Goal: Task Accomplishment & Management: Manage account settings

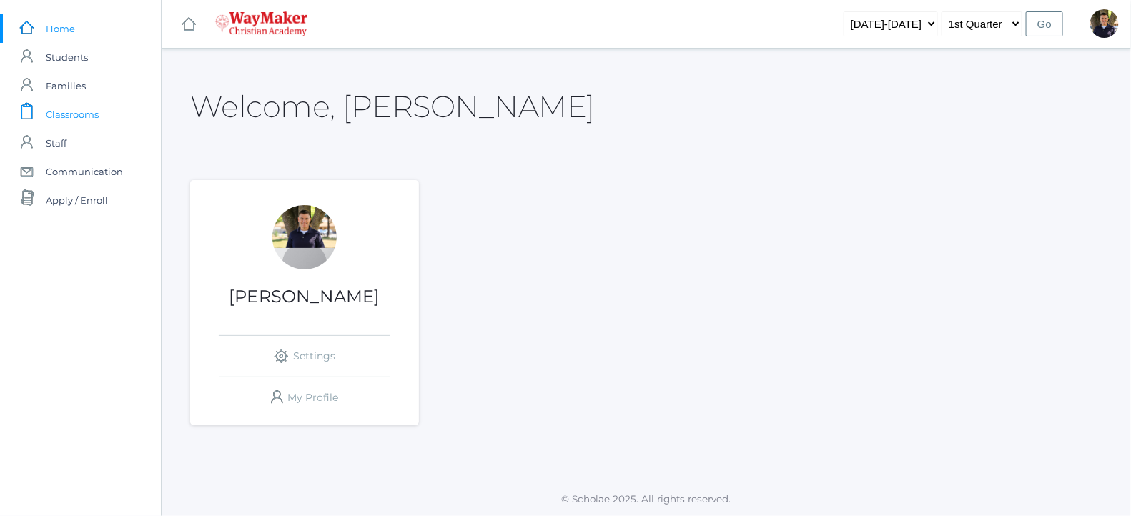
click at [69, 109] on span "Classrooms" at bounding box center [72, 114] width 53 height 29
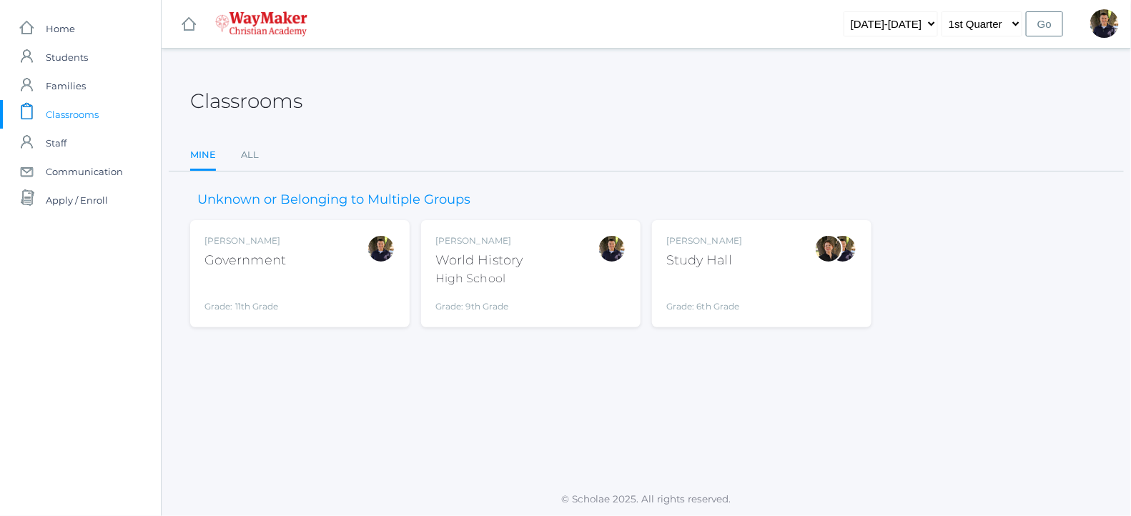
click at [501, 266] on div "World History" at bounding box center [479, 260] width 87 height 19
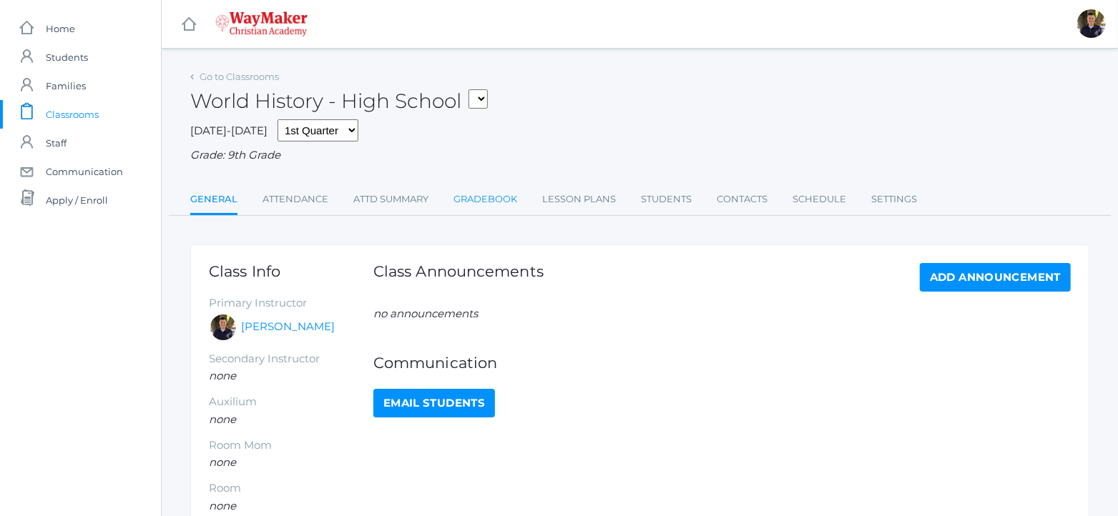
click at [489, 196] on link "Gradebook" at bounding box center [485, 199] width 64 height 29
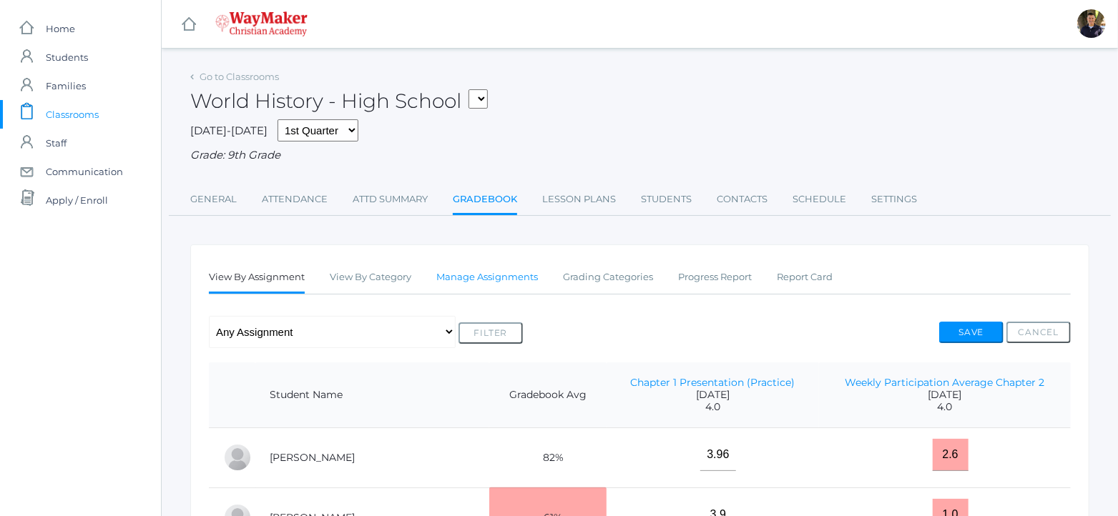
click at [520, 278] on link "Manage Assignments" at bounding box center [487, 277] width 102 height 29
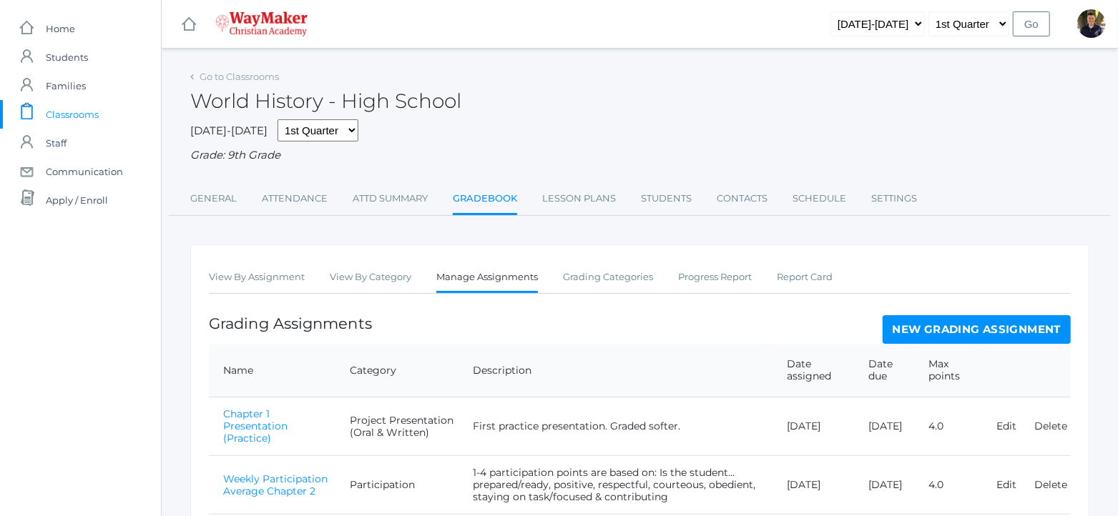
scroll to position [68, 0]
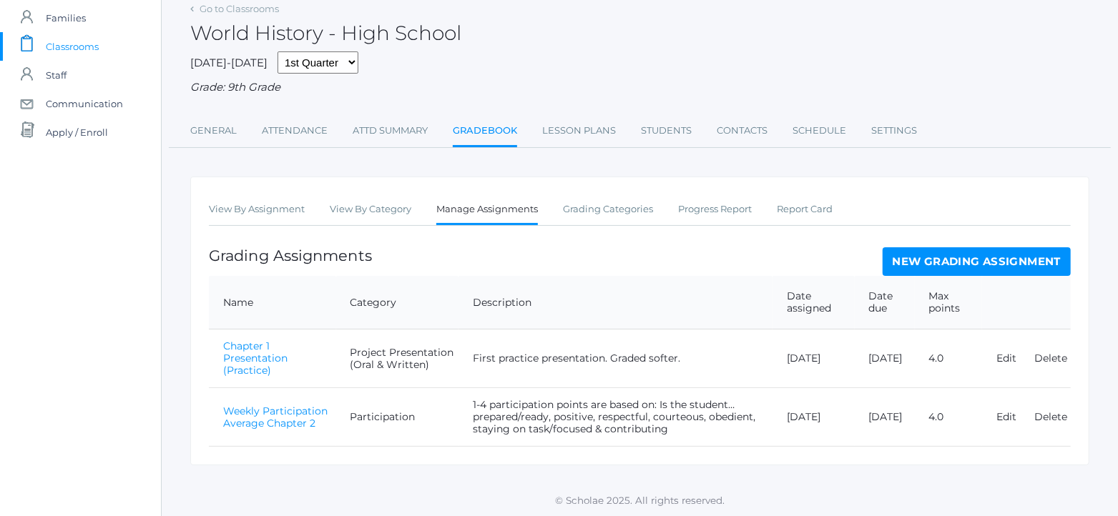
click at [953, 255] on link "New Grading Assignment" at bounding box center [977, 261] width 188 height 29
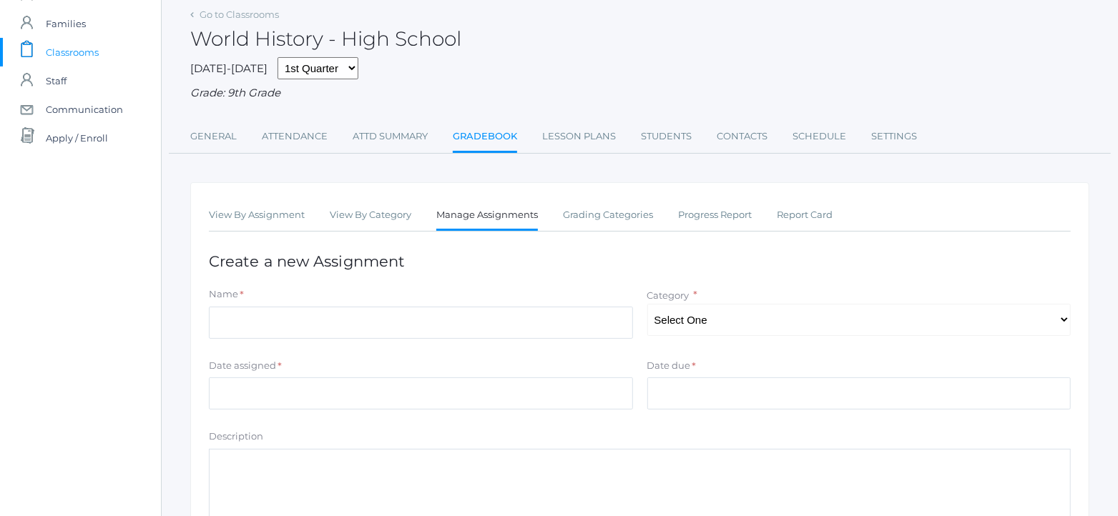
scroll to position [90, 0]
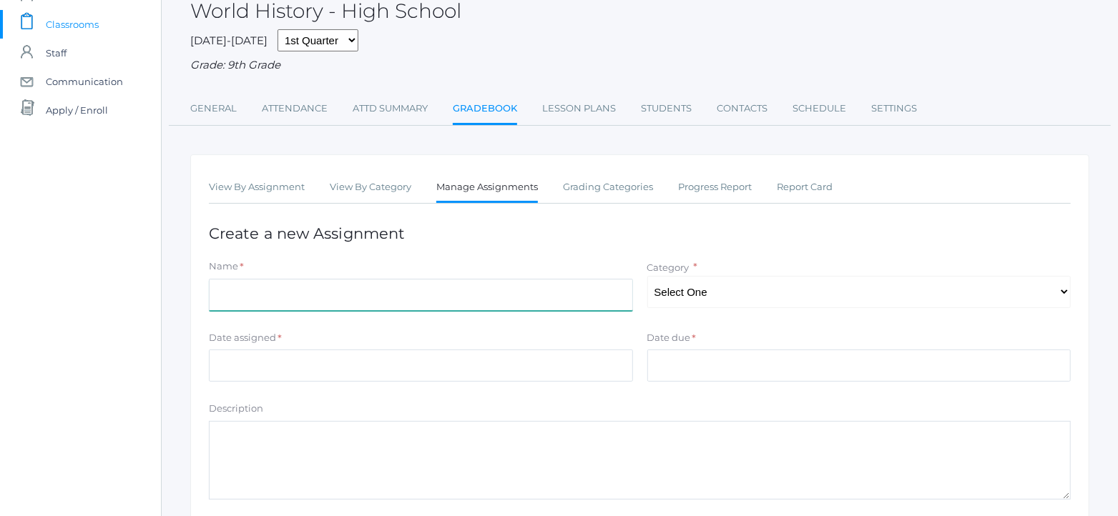
click at [534, 299] on input "Name" at bounding box center [421, 295] width 424 height 32
click at [585, 46] on div "2025-2026 1st Quarter 2nd Quarter 3rd Quarter 4th Quarter Grade: 9th Grade" at bounding box center [639, 51] width 899 height 44
click at [463, 114] on link "Gradebook" at bounding box center [485, 109] width 64 height 31
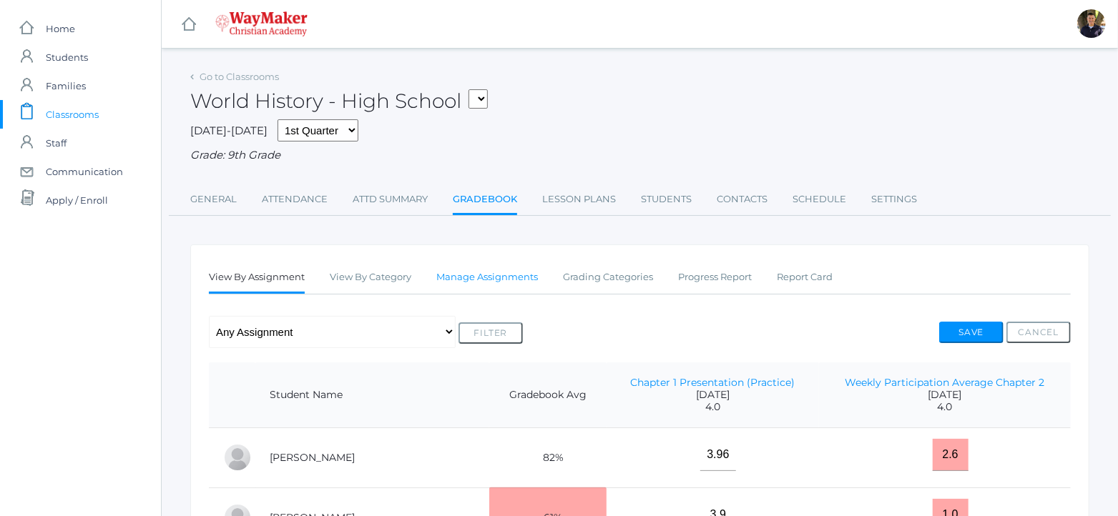
click at [477, 285] on link "Manage Assignments" at bounding box center [487, 277] width 102 height 29
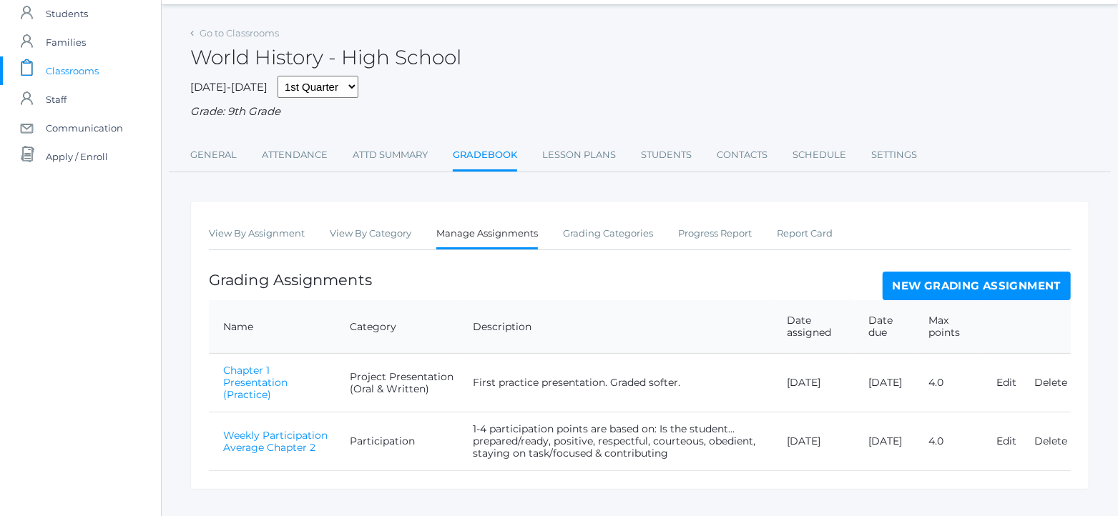
scroll to position [68, 0]
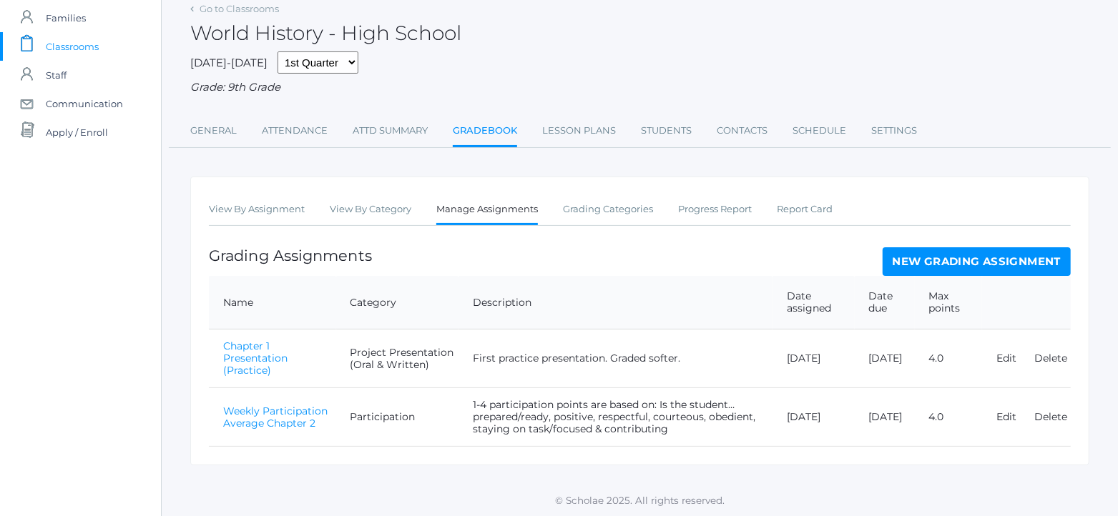
click at [976, 258] on link "New Grading Assignment" at bounding box center [977, 261] width 188 height 29
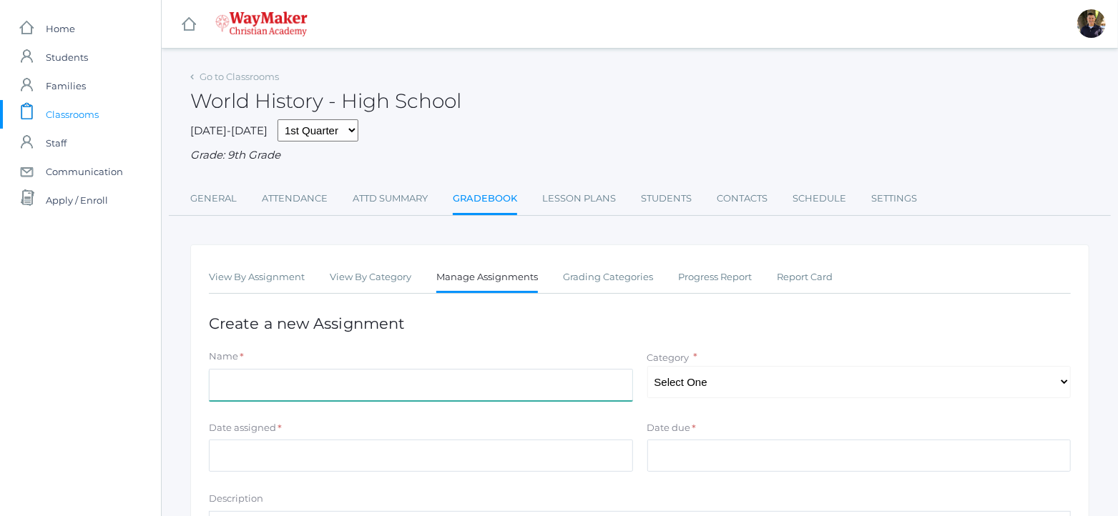
click at [379, 381] on input "Name" at bounding box center [421, 385] width 424 height 32
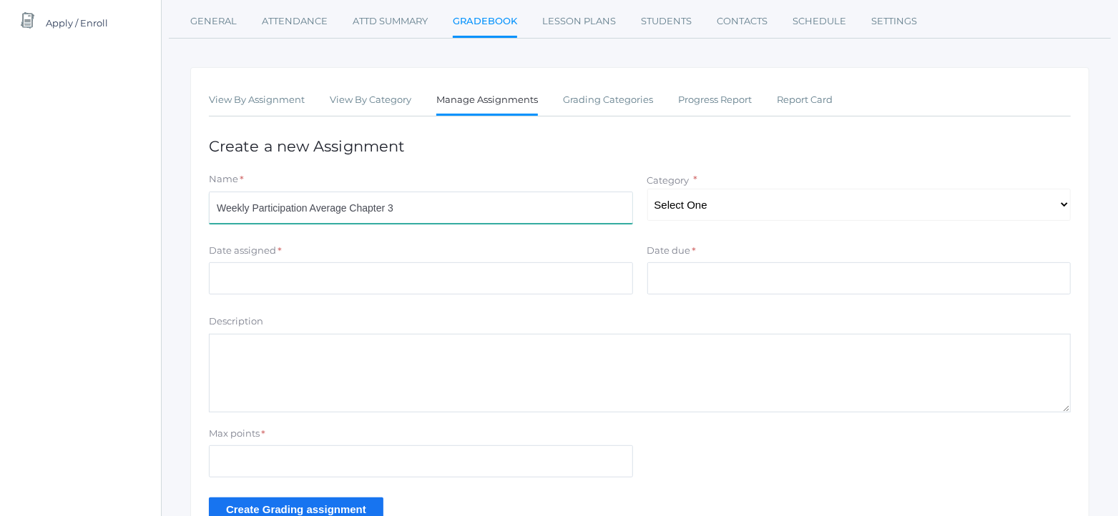
scroll to position [178, 0]
type input "Weekly Participation Average Chapter 3"
click at [1062, 207] on select "Select One Participation Project Presentation (Oral & Written) Quizzes & Tests" at bounding box center [859, 204] width 424 height 32
select select "1155"
click at [647, 188] on select "Select One Participation Project Presentation (Oral & Written) Quizzes & Tests" at bounding box center [859, 204] width 424 height 32
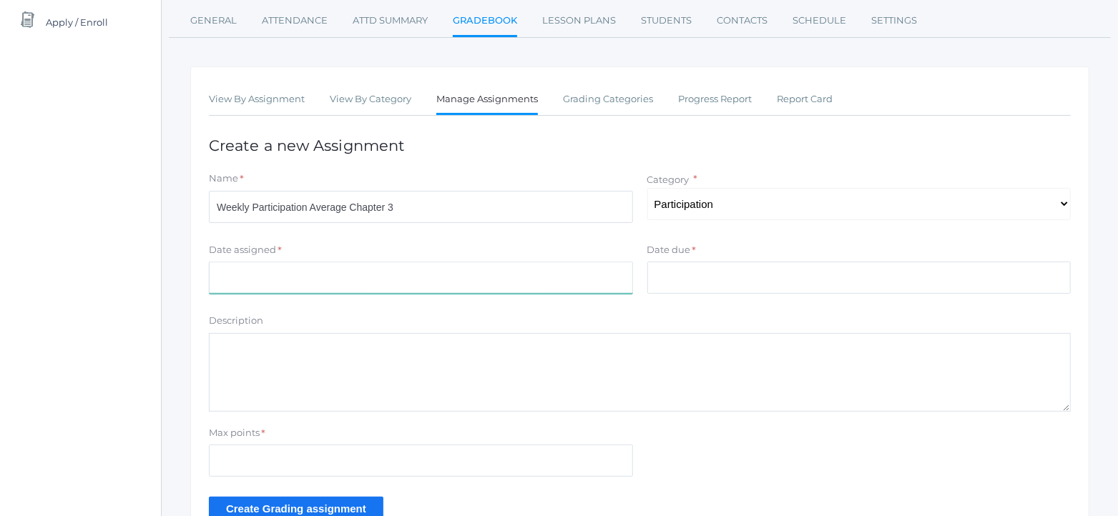
click at [382, 278] on input "Date assigned" at bounding box center [421, 278] width 424 height 32
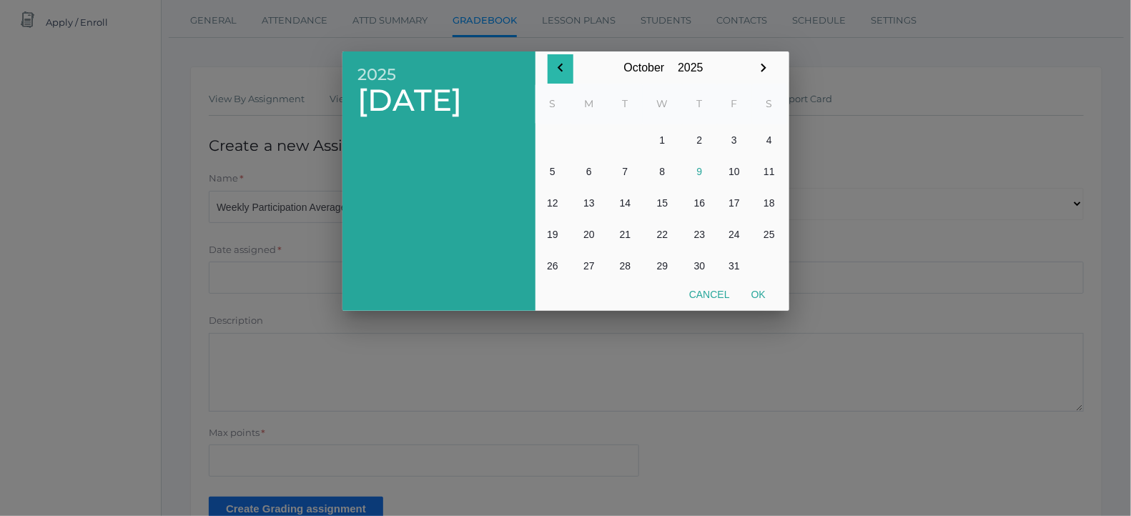
click at [562, 69] on icon "button" at bounding box center [560, 67] width 17 height 17
click at [630, 271] on button "30" at bounding box center [626, 265] width 34 height 31
click at [759, 295] on button "Ok" at bounding box center [759, 295] width 36 height 26
type input "[DATE]"
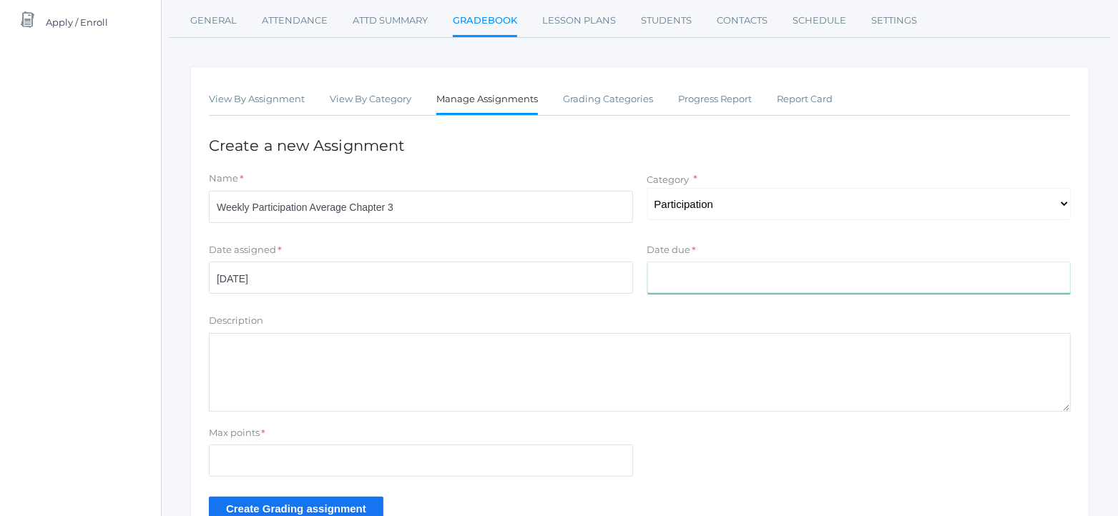
click at [681, 273] on input "Date due" at bounding box center [859, 278] width 424 height 32
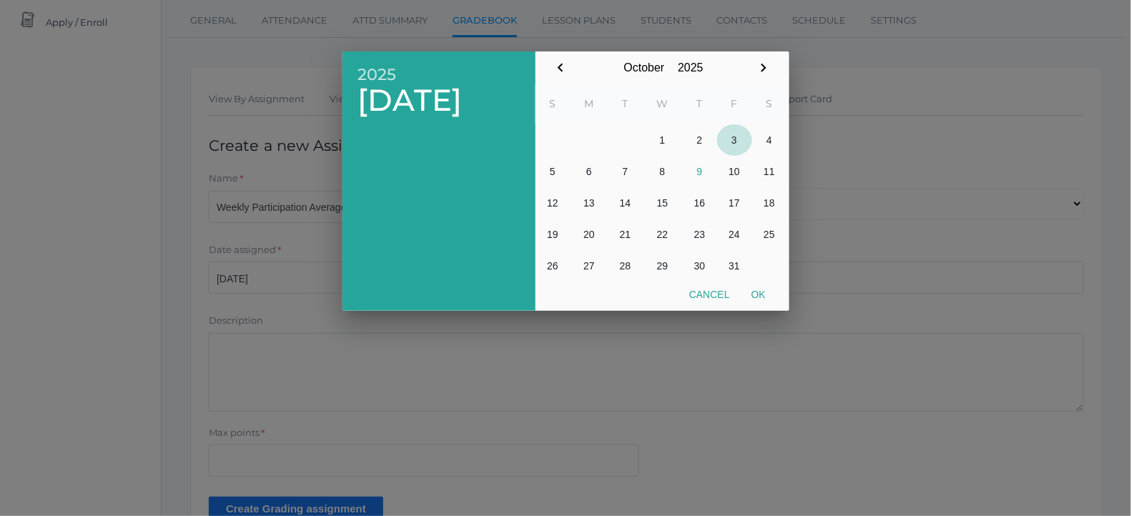
click at [737, 140] on button "3" at bounding box center [734, 139] width 35 height 31
click at [759, 293] on button "Ok" at bounding box center [759, 295] width 36 height 26
type input "[DATE]"
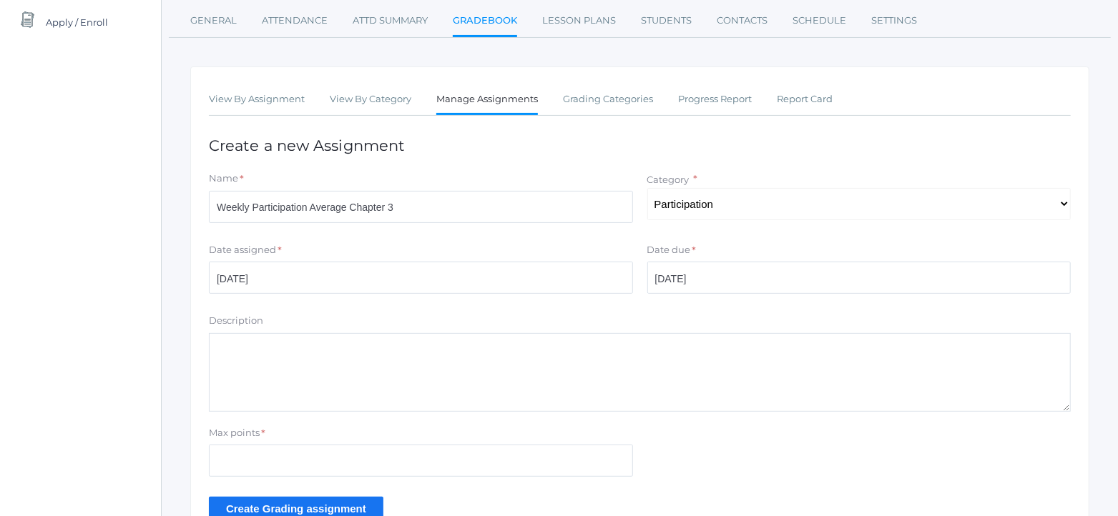
click at [412, 362] on textarea "Description" at bounding box center [640, 372] width 862 height 79
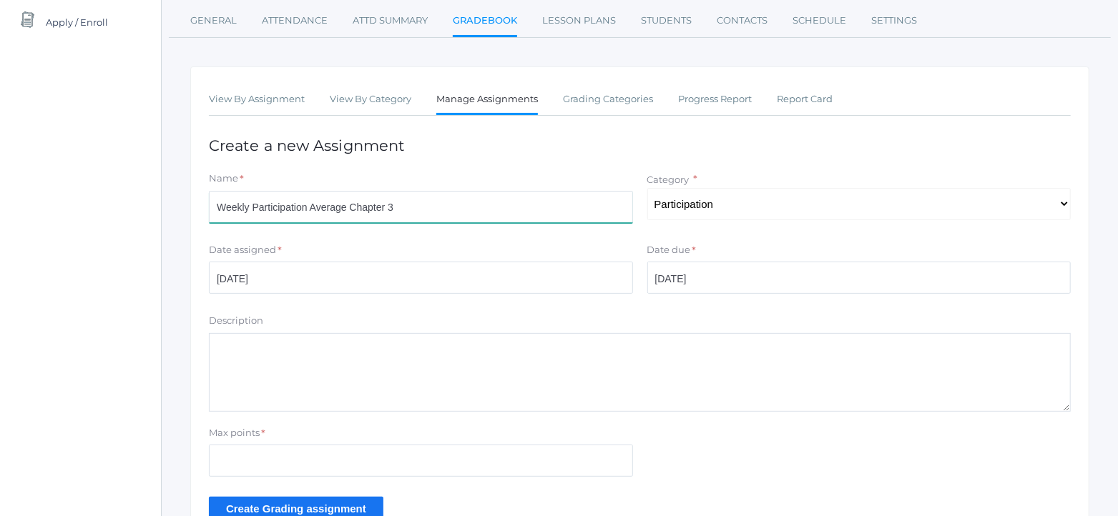
drag, startPoint x: 412, startPoint y: 204, endPoint x: 196, endPoint y: 204, distance: 216.0
click at [196, 204] on div "View By Assignment View By Category Manage Assignments Grading Categories Progr…" at bounding box center [639, 311] width 899 height 489
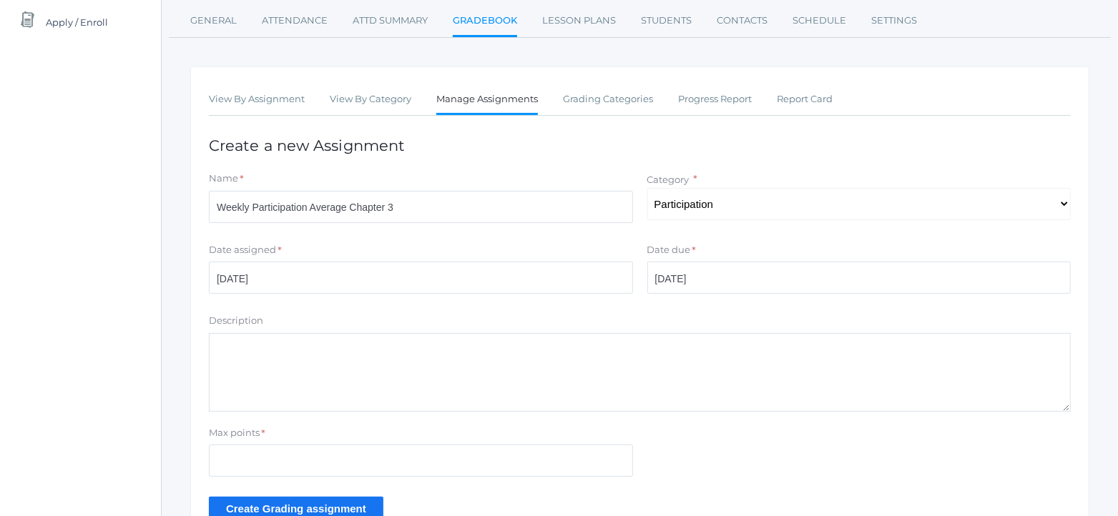
click at [289, 363] on textarea "Description" at bounding box center [640, 372] width 862 height 79
paste textarea "Weekly Participation Average Chapter 3"
type textarea "Weekly Participation Average Chapter 3"
click at [283, 487] on form "Name * Weekly Participation Average Chapter 3 Category * Select One Participati…" at bounding box center [640, 346] width 862 height 349
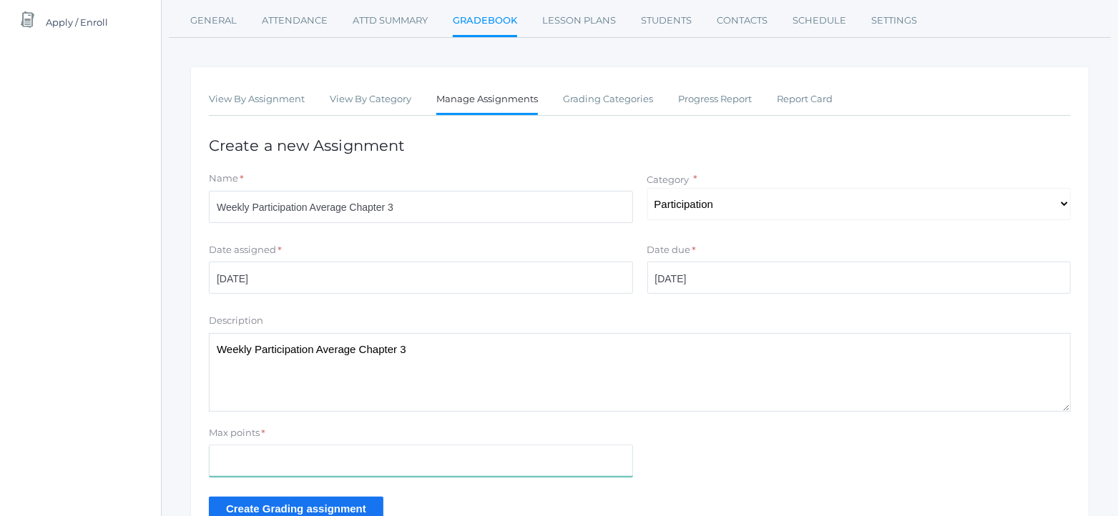
click at [280, 467] on input "Max points" at bounding box center [421, 461] width 424 height 32
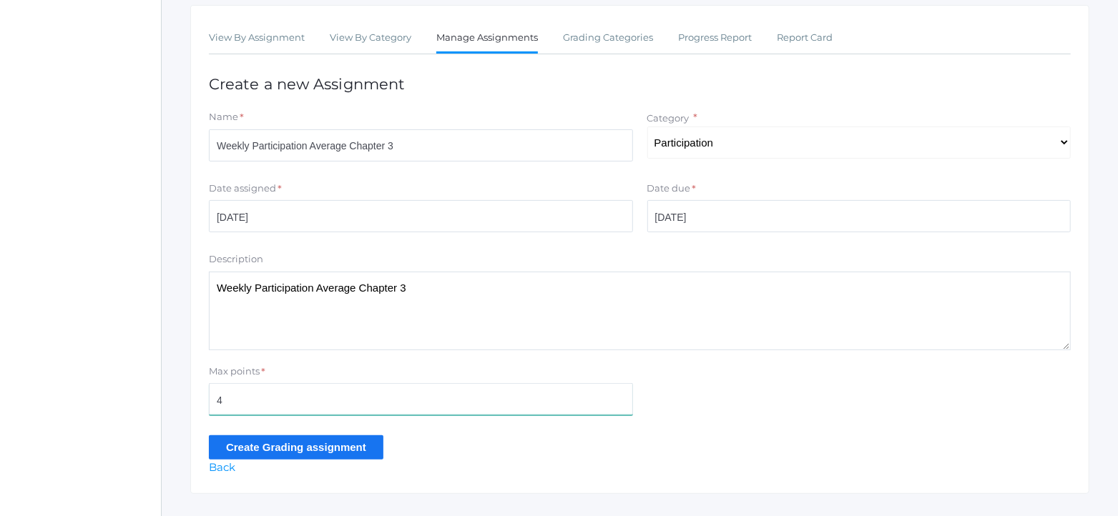
scroll to position [269, 0]
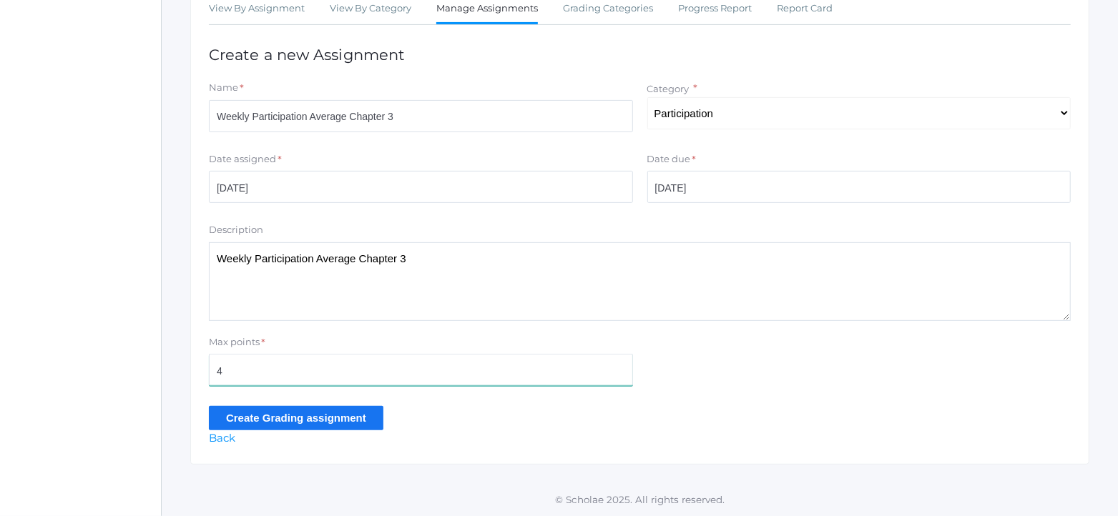
type input "4"
click at [307, 426] on input "Create Grading assignment" at bounding box center [296, 418] width 175 height 24
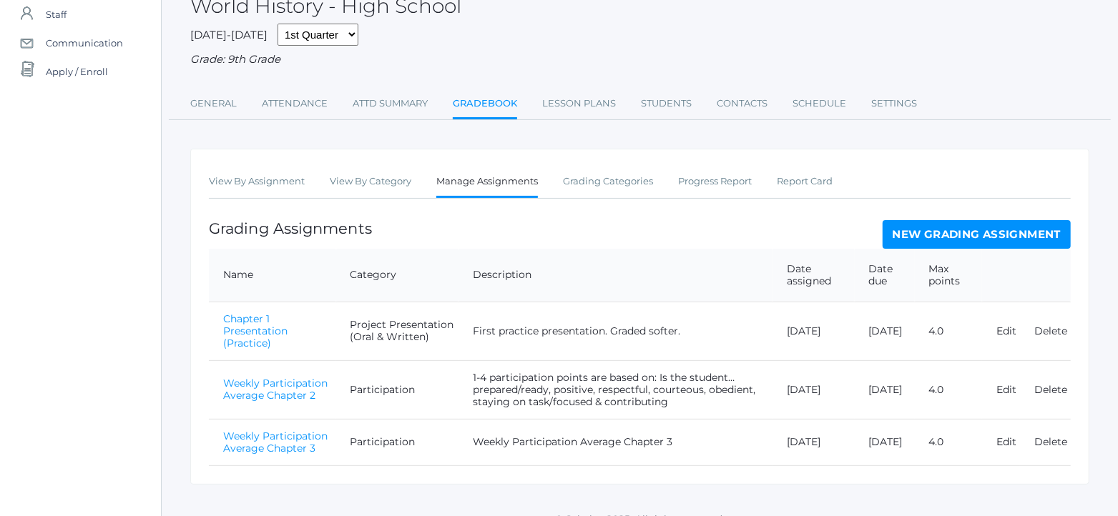
scroll to position [148, 0]
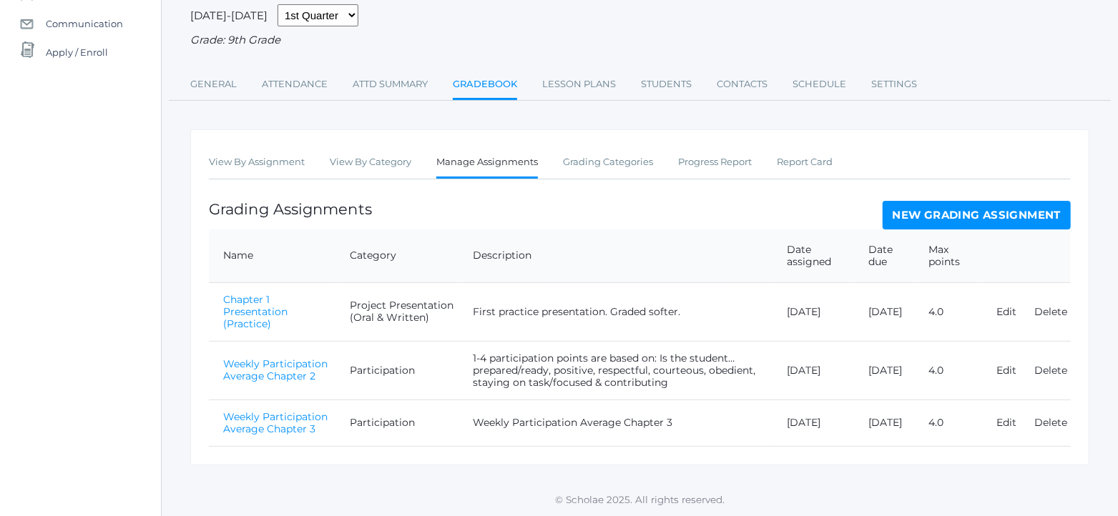
click at [278, 424] on link "Weekly Participation Average Chapter 3" at bounding box center [275, 423] width 104 height 25
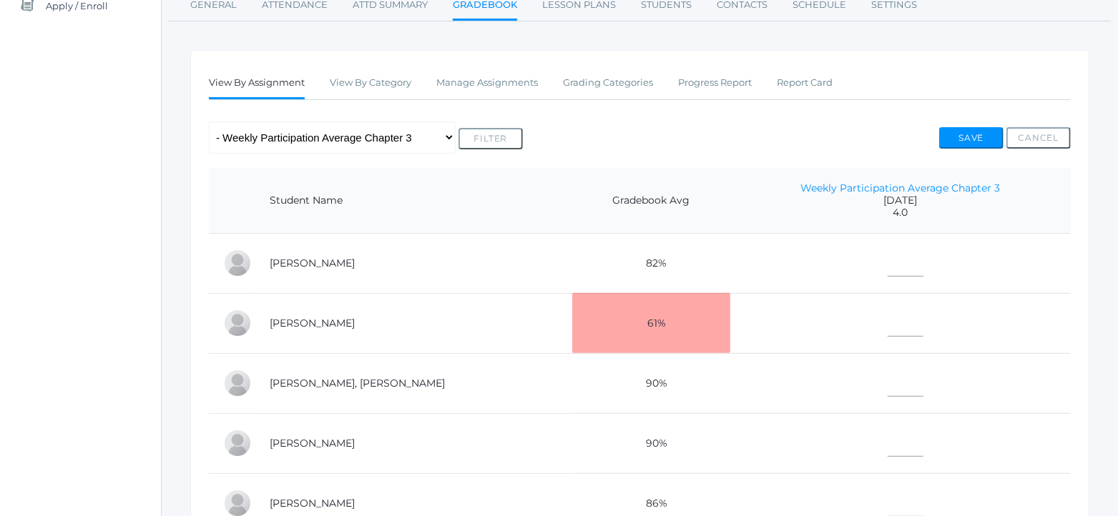
scroll to position [357, 0]
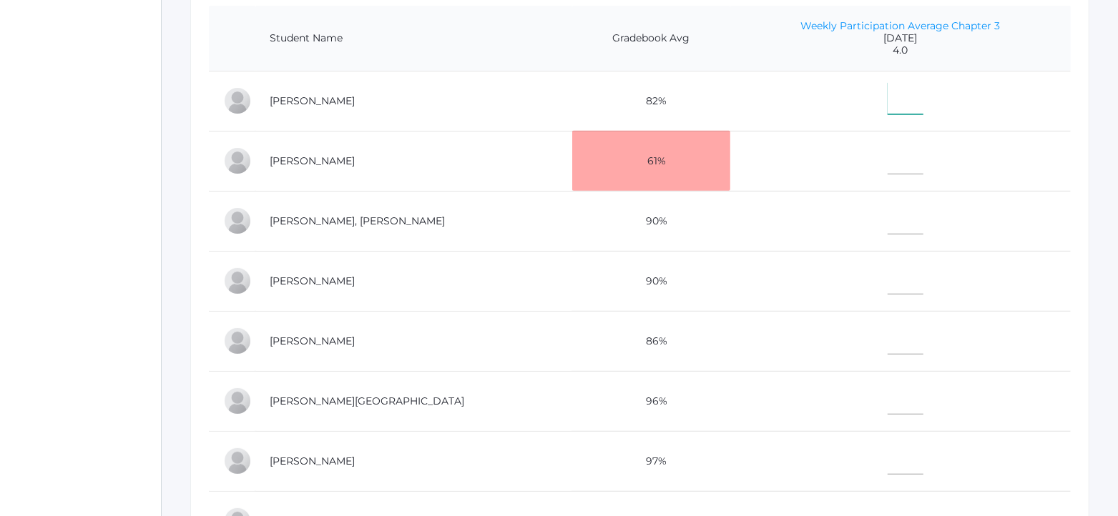
click at [888, 109] on input"] "text" at bounding box center [906, 98] width 36 height 32
type input"] "3.4"
click at [888, 155] on input"] "text" at bounding box center [906, 158] width 36 height 32
type input"] "1.9"
click at [888, 227] on input"] "text" at bounding box center [906, 218] width 36 height 32
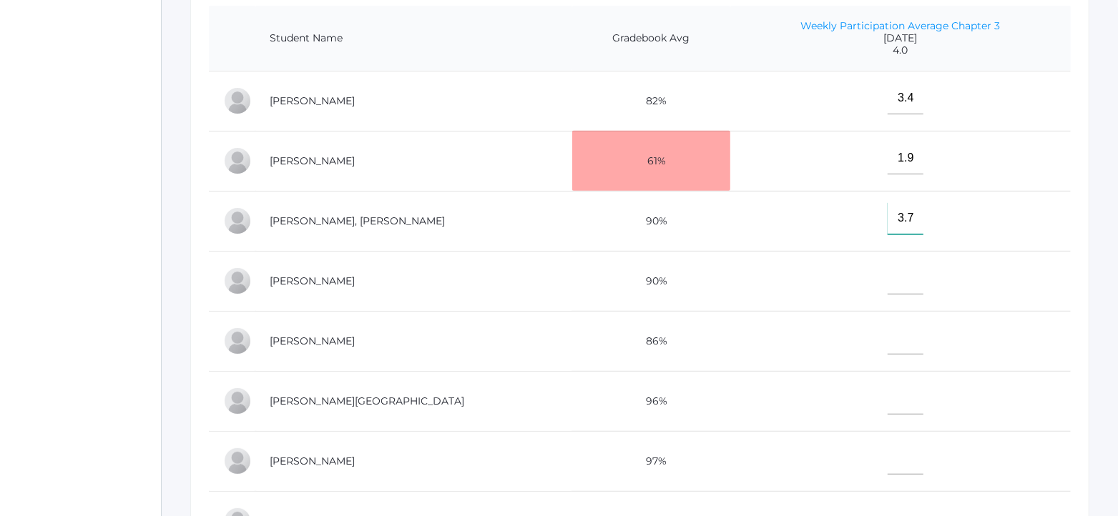
type input"] "3.7"
click at [888, 288] on input"] "text" at bounding box center [906, 278] width 36 height 32
type input"] "4"
click at [888, 341] on input"] "text" at bounding box center [906, 339] width 36 height 32
type input"] "3.3"
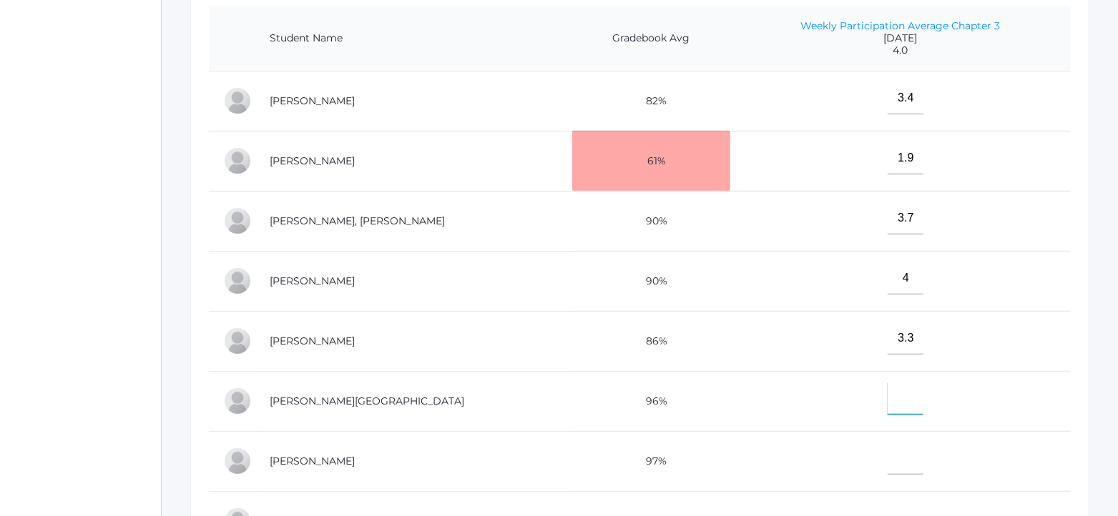
click at [888, 406] on input"] "text" at bounding box center [906, 399] width 36 height 32
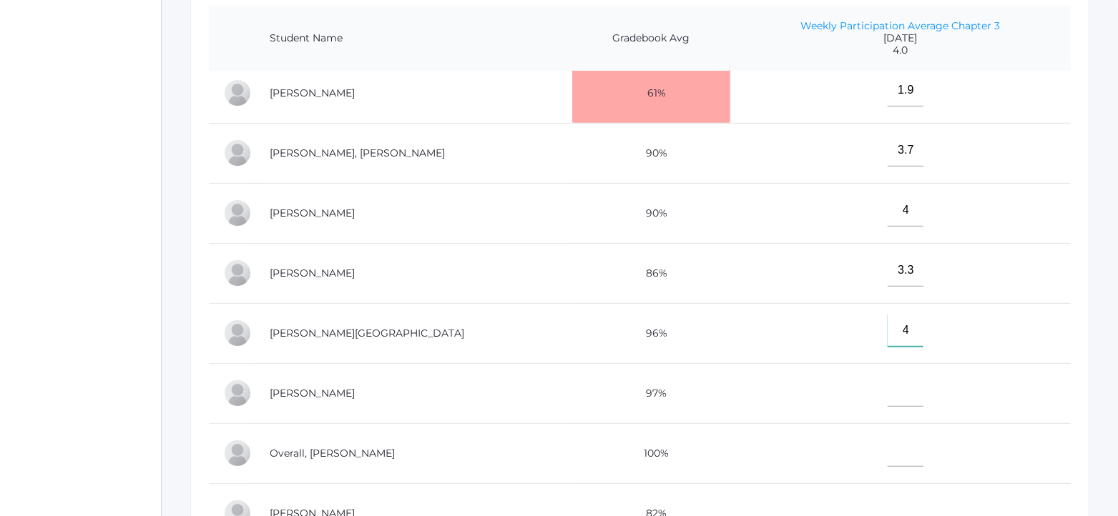
scroll to position [166, 0]
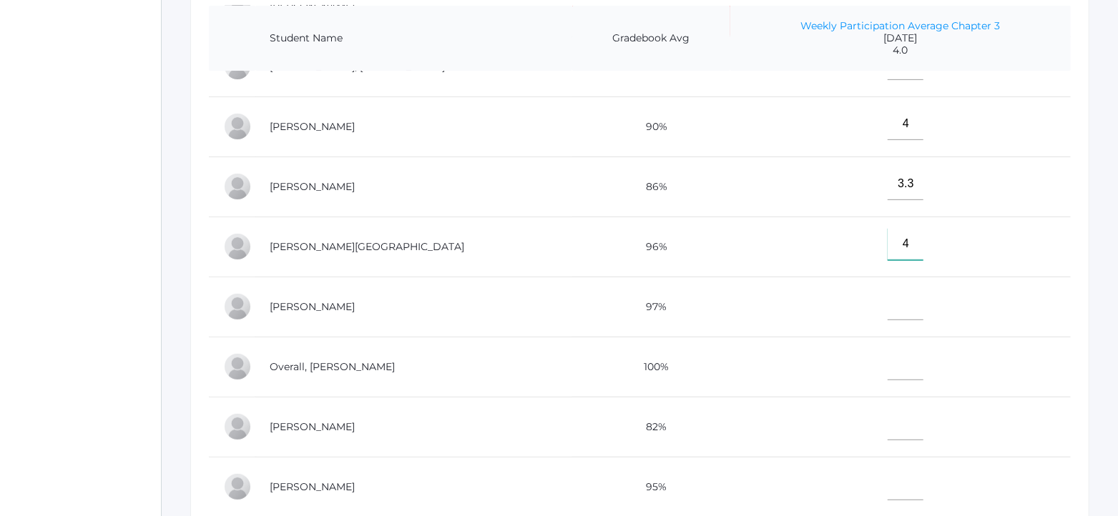
type input"] "4"
click at [888, 303] on input"] "text" at bounding box center [906, 304] width 36 height 32
type input"] "4"
click at [888, 359] on input"] "text" at bounding box center [906, 364] width 36 height 32
type input"] "2.4"
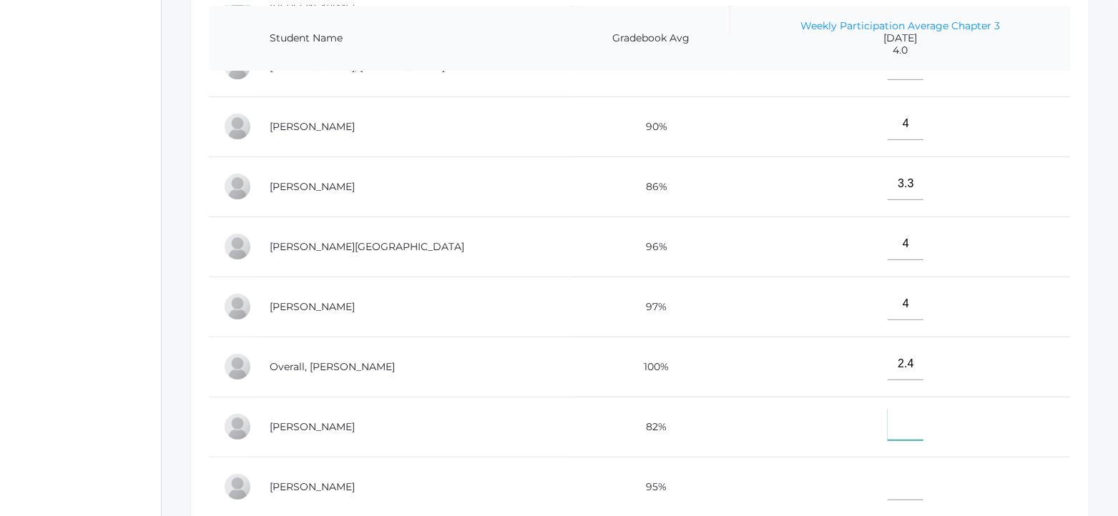
click at [888, 416] on input"] "text" at bounding box center [906, 424] width 36 height 32
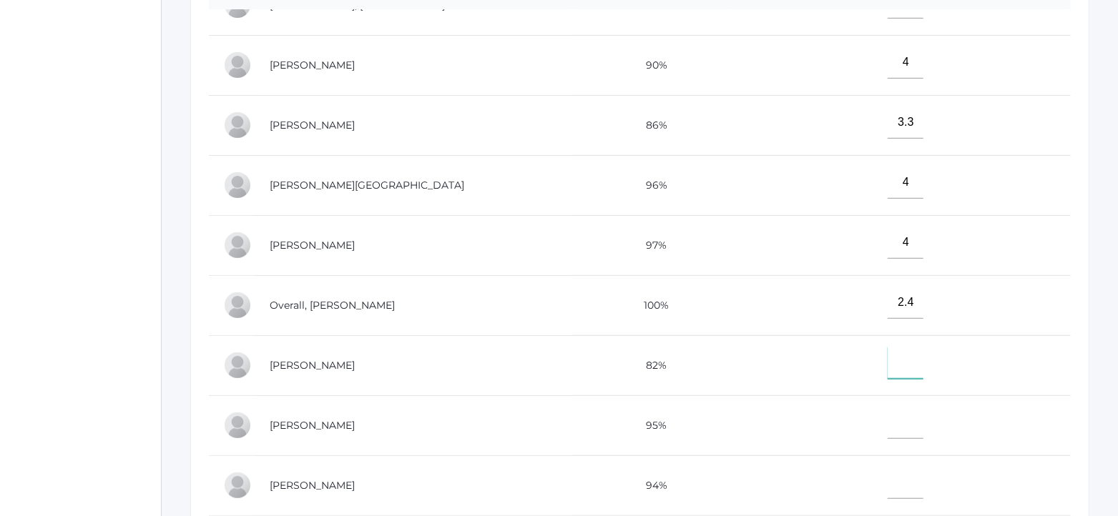
scroll to position [447, 0]
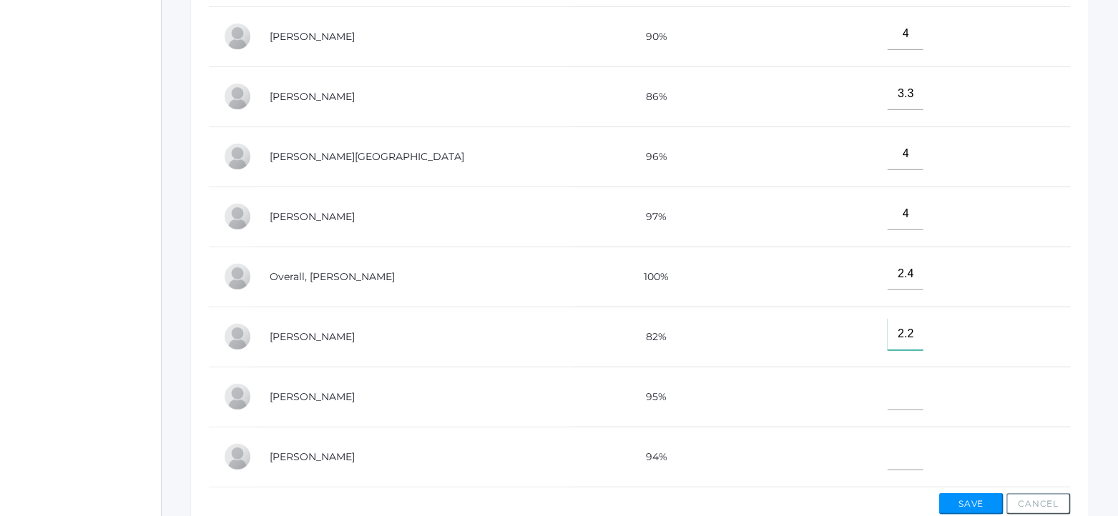
type input"] "2.2"
click at [888, 391] on input"] "text" at bounding box center [906, 394] width 36 height 32
type input"] "4"
click at [888, 445] on input"] "text" at bounding box center [906, 454] width 36 height 32
type input"] "4"
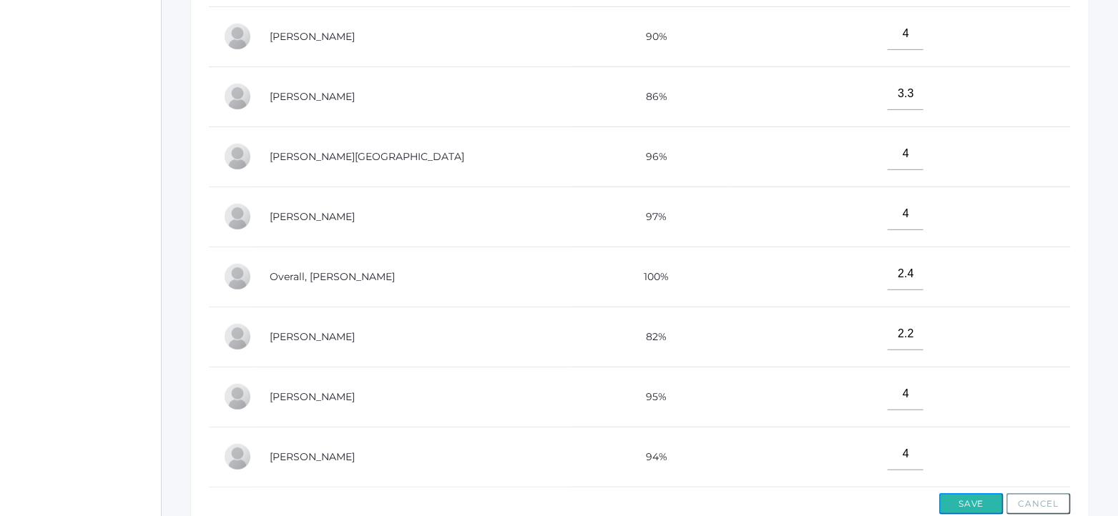
click at [958, 501] on button "Save" at bounding box center [971, 503] width 64 height 21
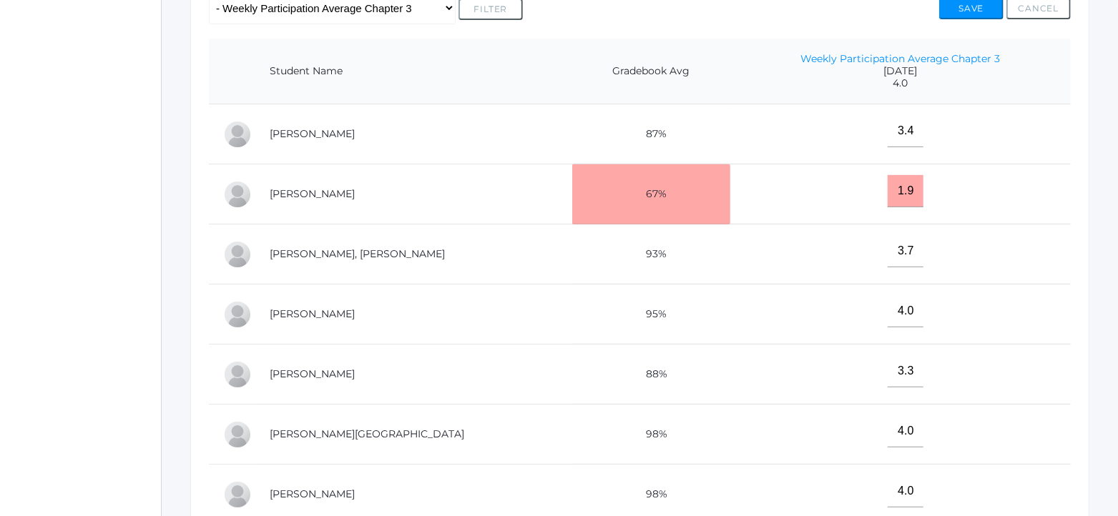
scroll to position [178, 0]
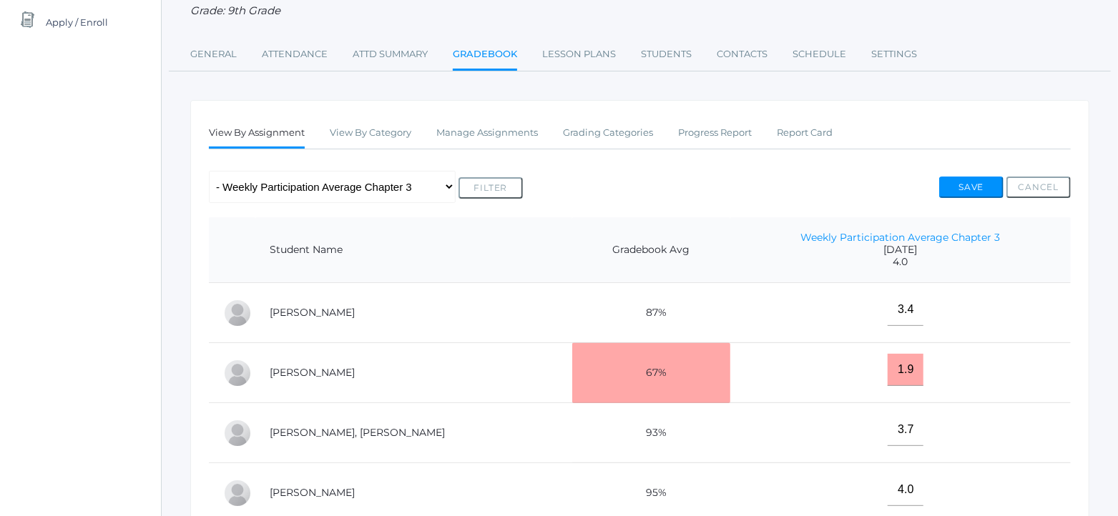
click at [472, 50] on link "Gradebook" at bounding box center [485, 55] width 64 height 31
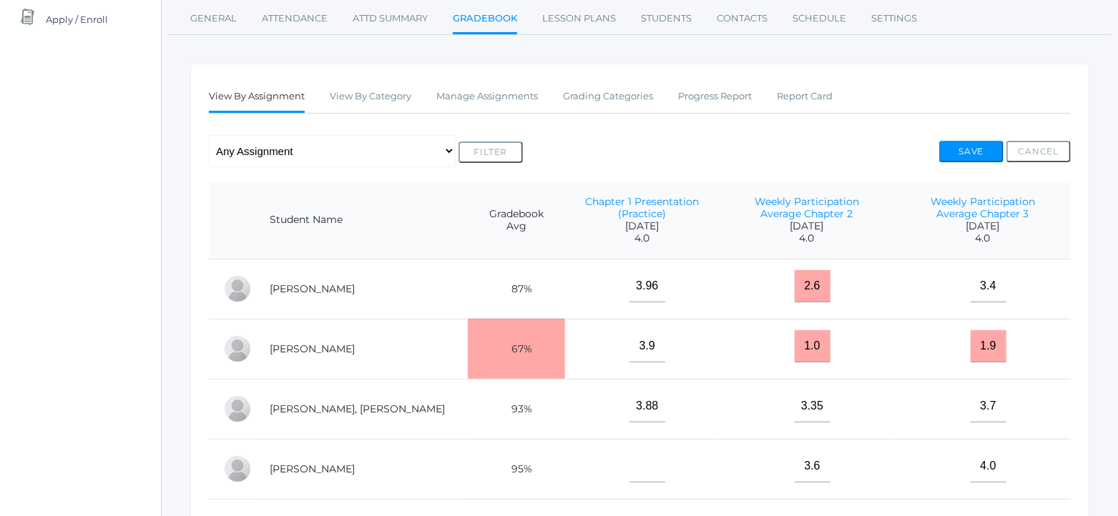
scroll to position [82, 0]
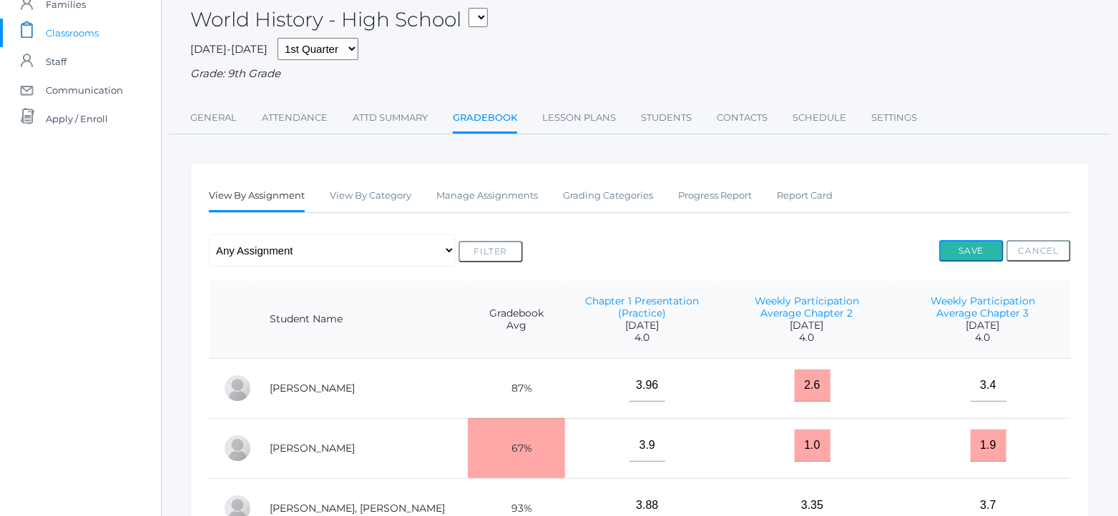
click at [960, 247] on button "Save" at bounding box center [971, 250] width 64 height 21
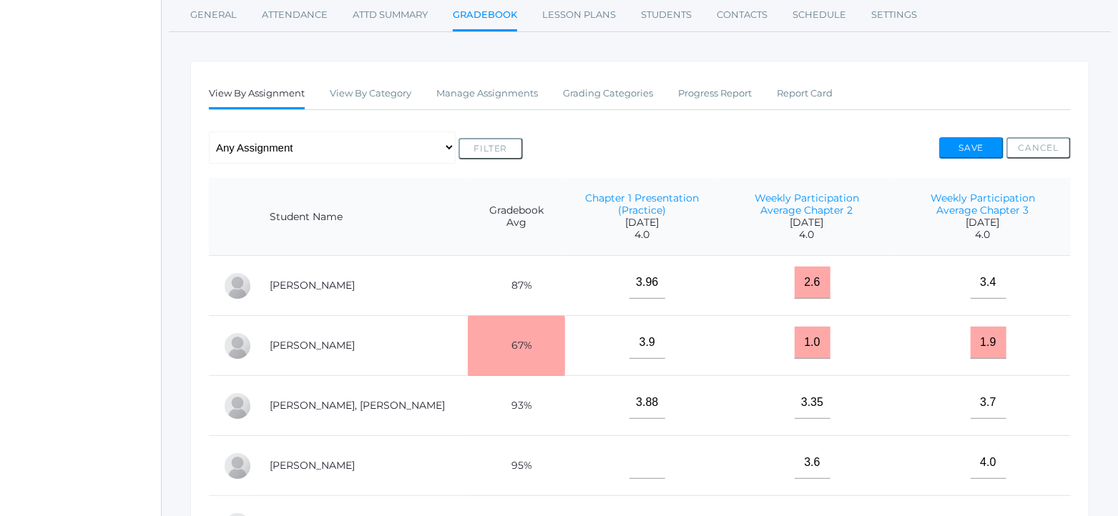
scroll to position [178, 0]
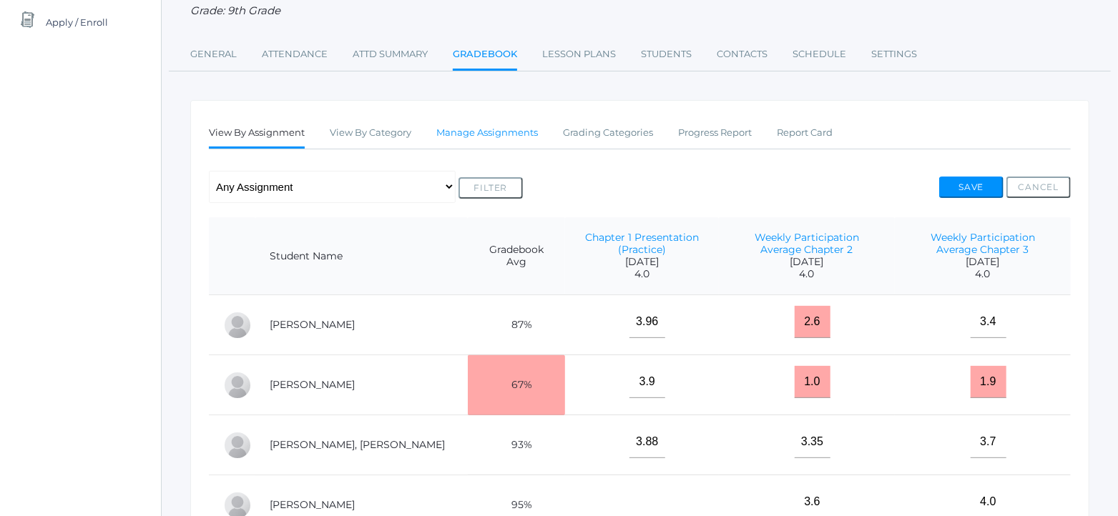
click at [491, 134] on link "Manage Assignments" at bounding box center [487, 133] width 102 height 29
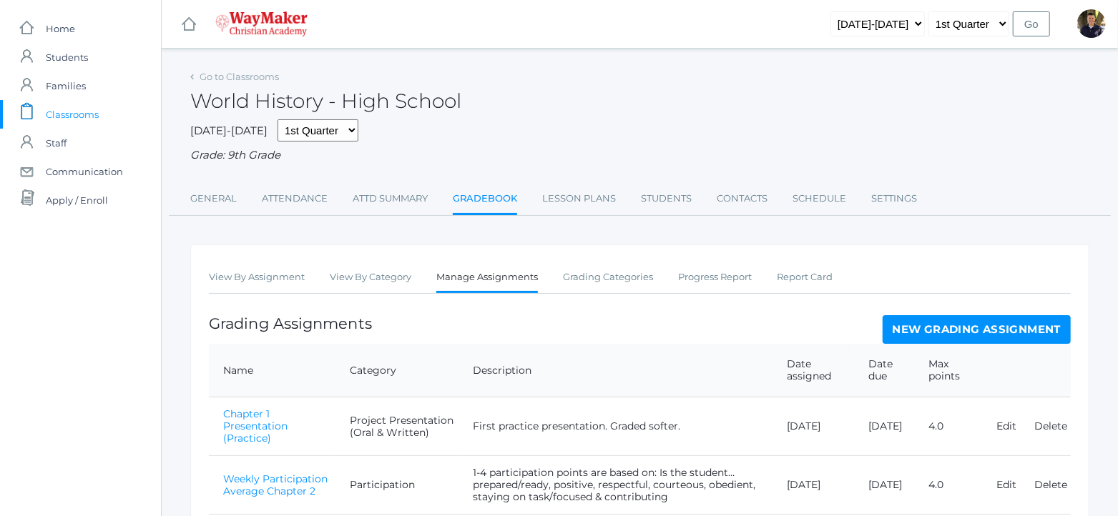
click at [934, 328] on link "New Grading Assignment" at bounding box center [977, 329] width 188 height 29
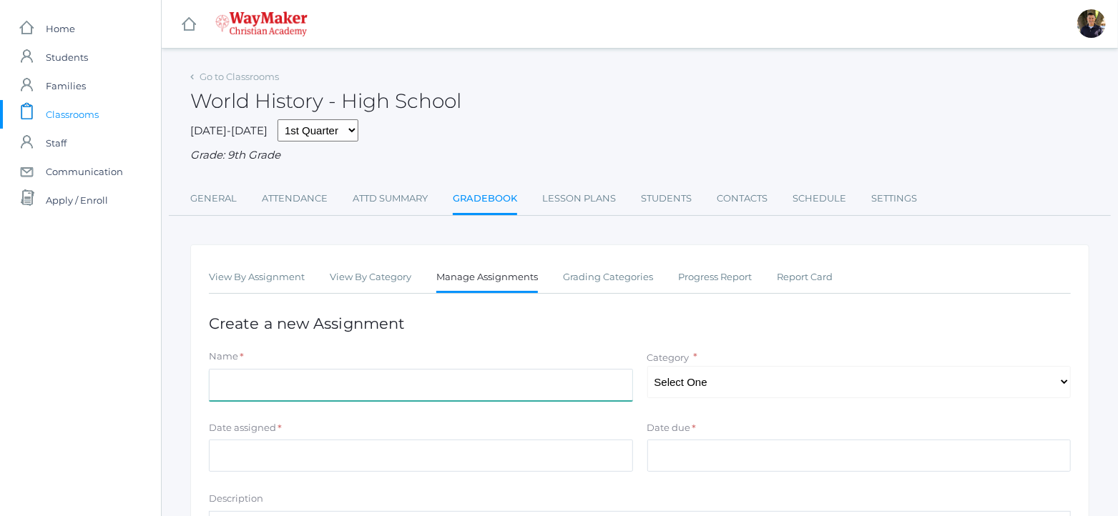
click at [393, 388] on input "Name" at bounding box center [421, 385] width 424 height 32
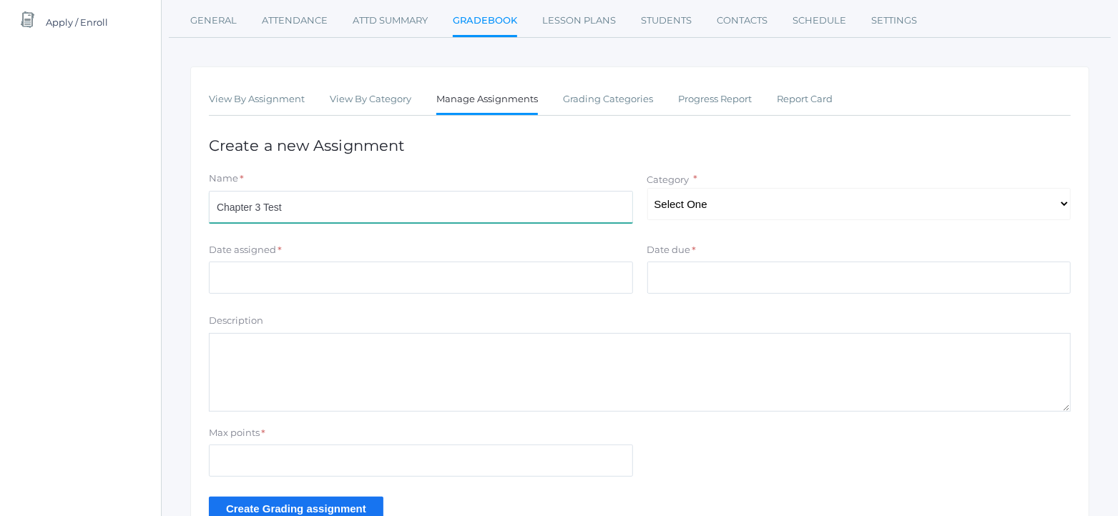
type input "Chapter 3 Test"
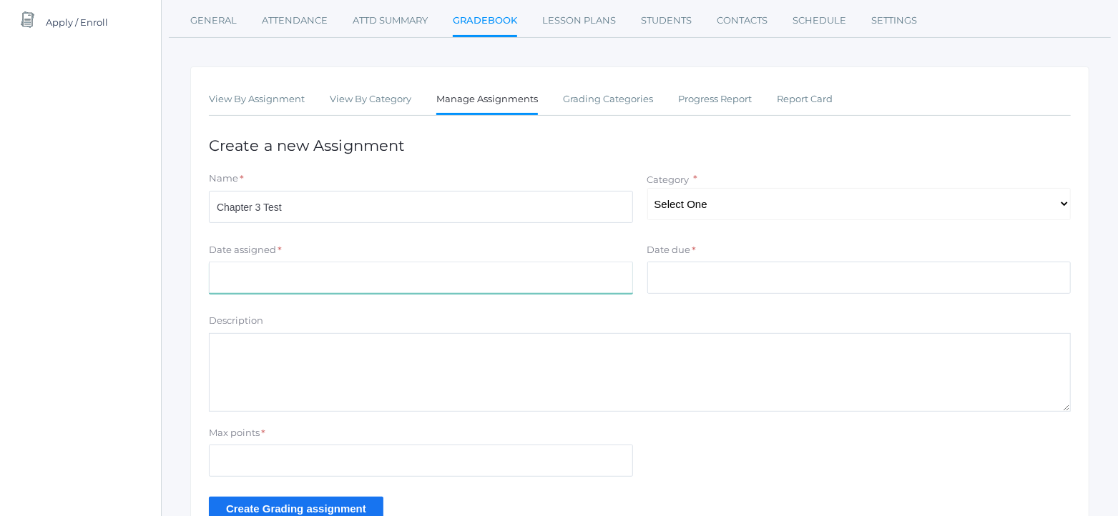
click at [614, 275] on input "Date assigned" at bounding box center [421, 278] width 424 height 32
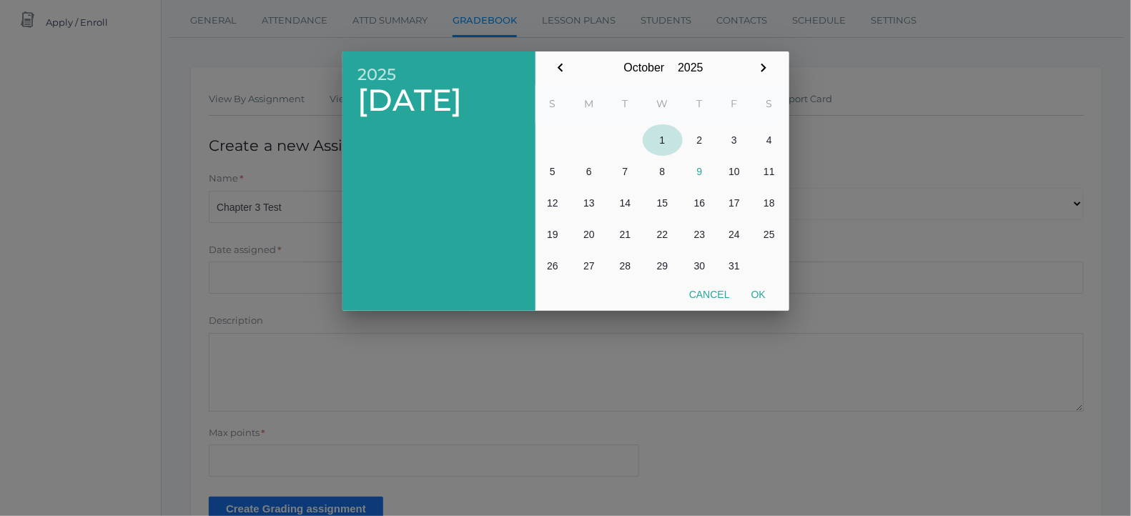
click at [664, 144] on button "1" at bounding box center [663, 139] width 40 height 31
click at [759, 297] on button "Ok" at bounding box center [759, 295] width 36 height 26
type input "[DATE]"
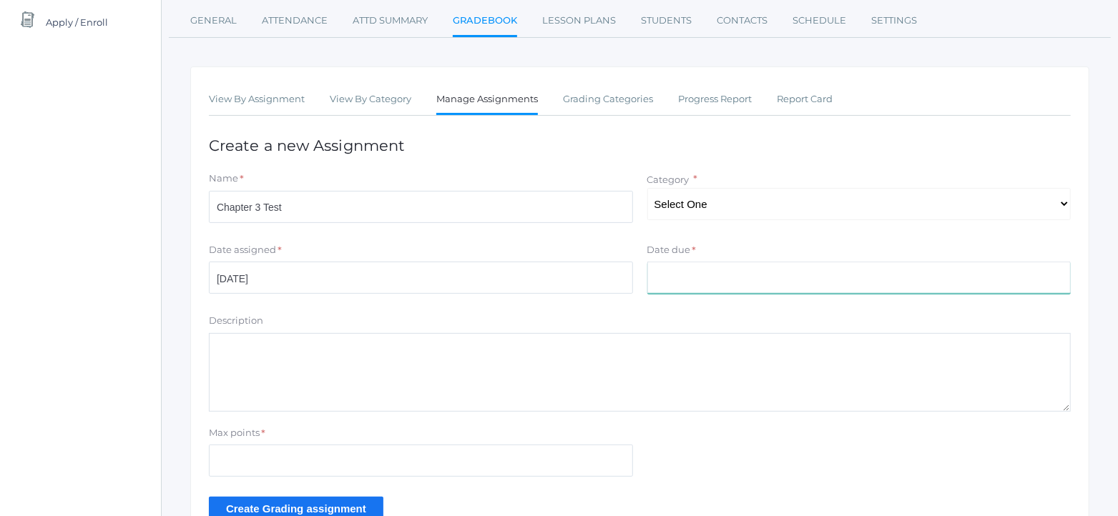
click at [729, 277] on input "Date due" at bounding box center [859, 278] width 424 height 32
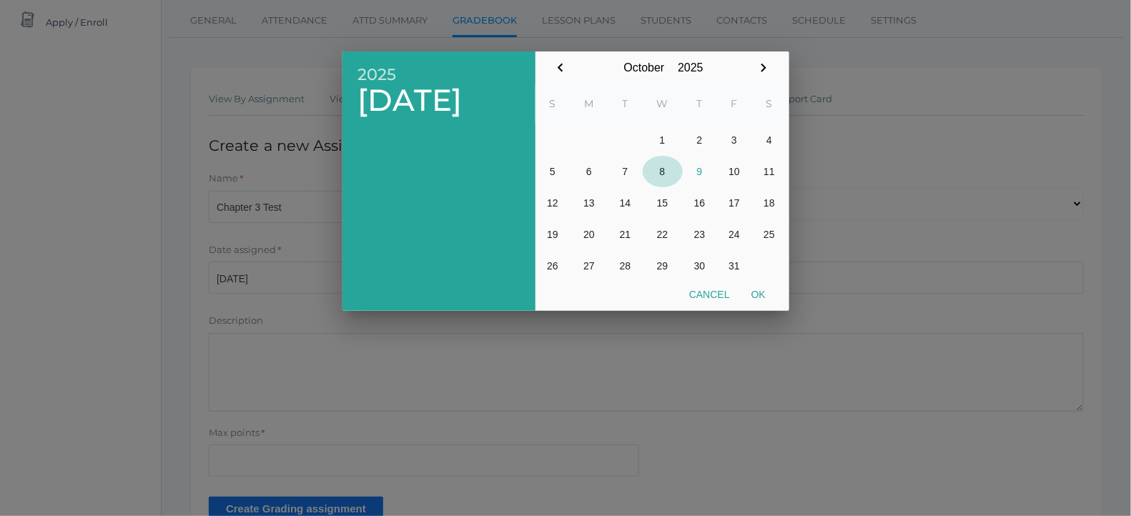
click at [662, 175] on button "8" at bounding box center [663, 171] width 40 height 31
click at [758, 298] on button "Ok" at bounding box center [759, 295] width 36 height 26
type input "[DATE]"
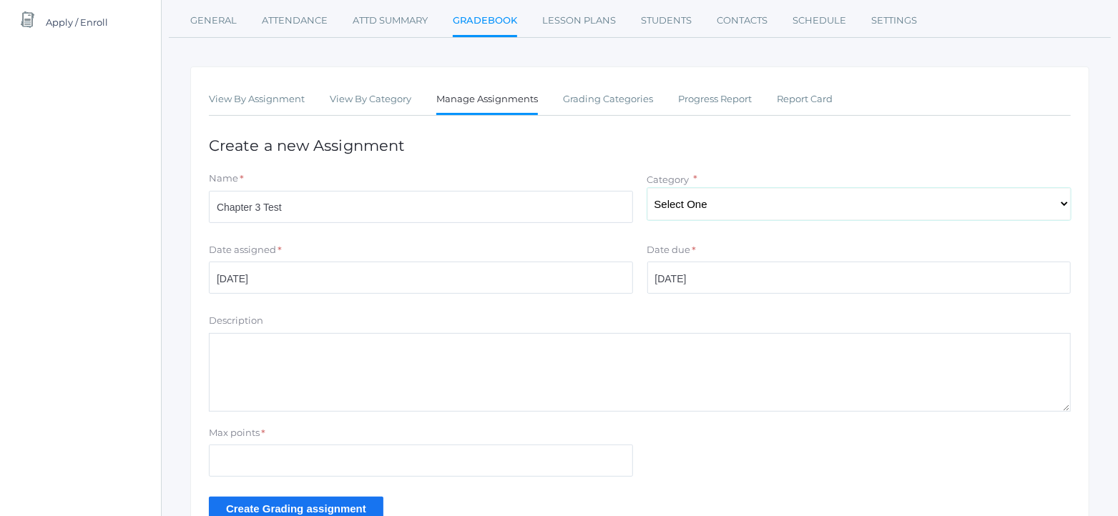
click at [1058, 210] on select "Select One Participation Project Presentation (Oral & Written) Quizzes & Tests" at bounding box center [859, 204] width 424 height 32
select select "1157"
click at [647, 188] on select "Select One Participation Project Presentation (Oral & Written) Quizzes & Tests" at bounding box center [859, 204] width 424 height 32
click at [496, 21] on link "Gradebook" at bounding box center [485, 21] width 64 height 31
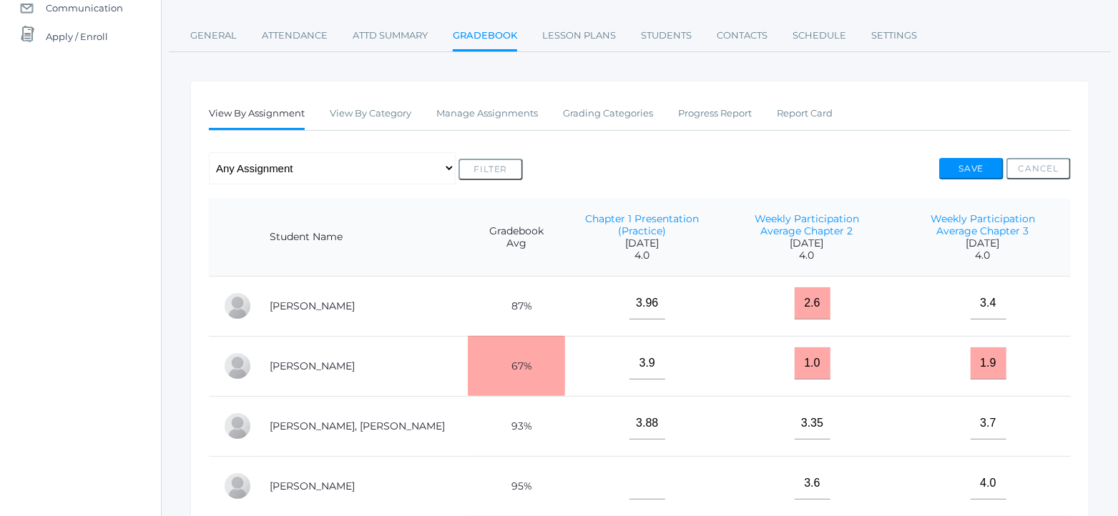
scroll to position [162, 0]
click at [609, 121] on link "Grading Categories" at bounding box center [608, 115] width 90 height 29
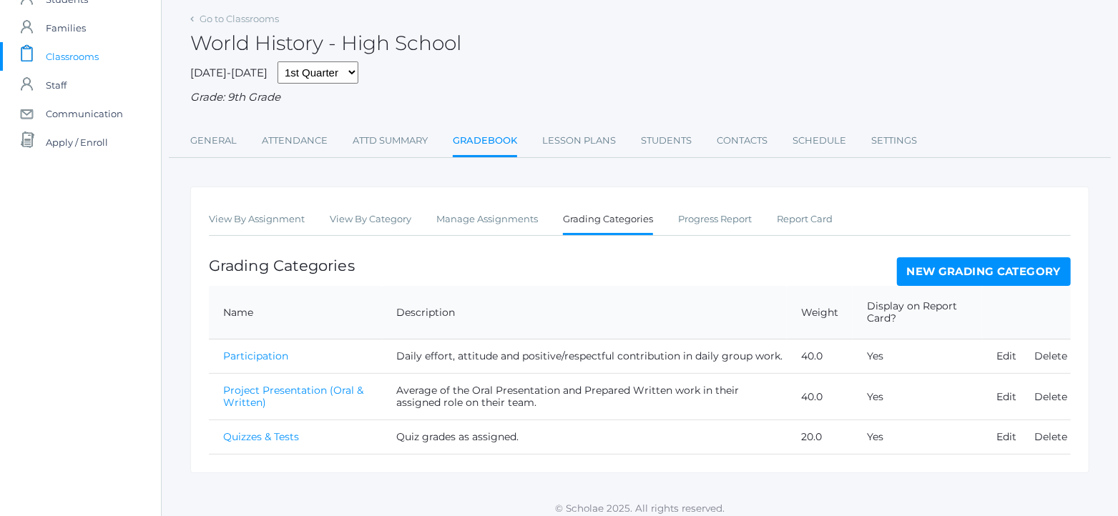
scroll to position [67, 0]
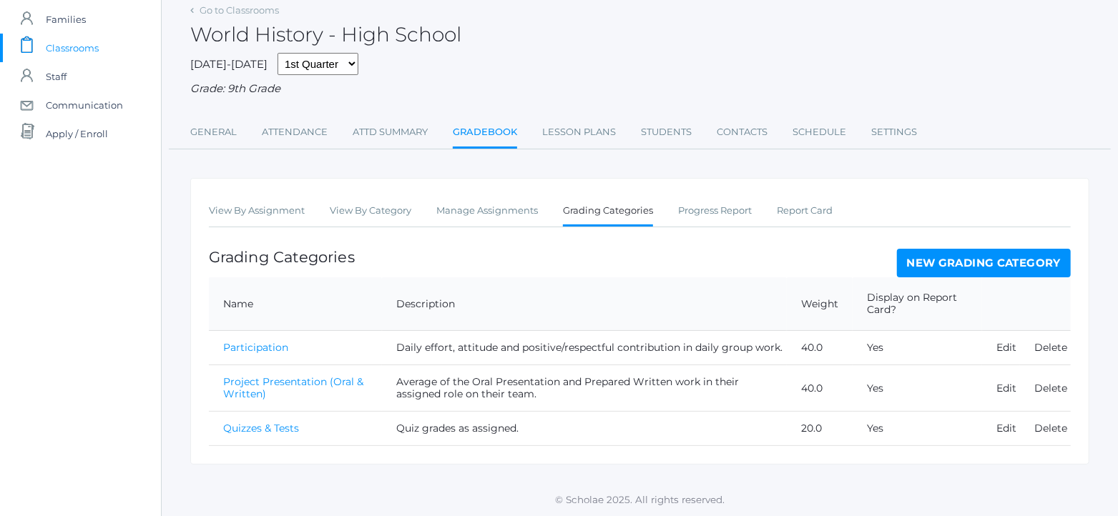
click at [490, 134] on link "Gradebook" at bounding box center [485, 133] width 64 height 31
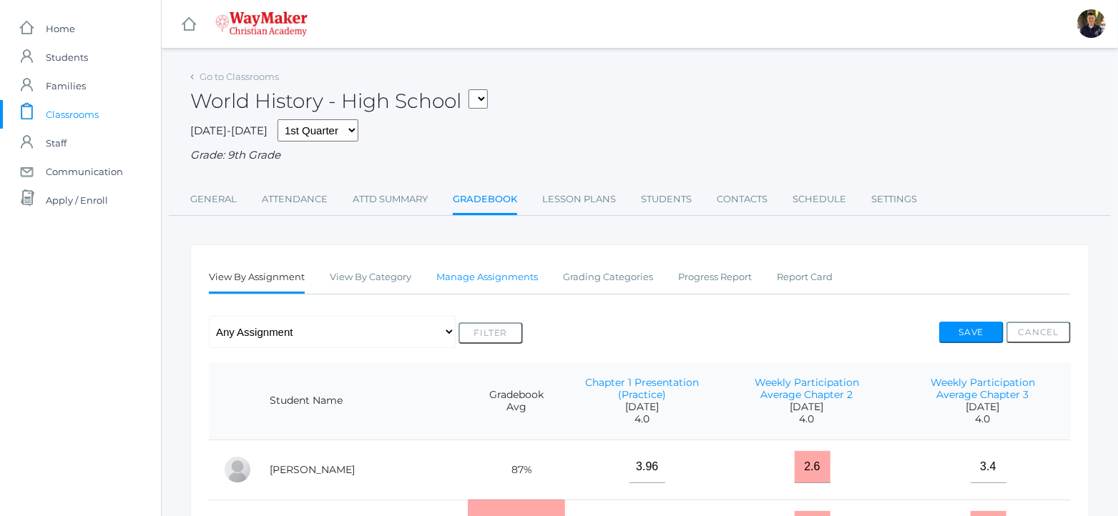
click at [494, 284] on link "Manage Assignments" at bounding box center [487, 277] width 102 height 29
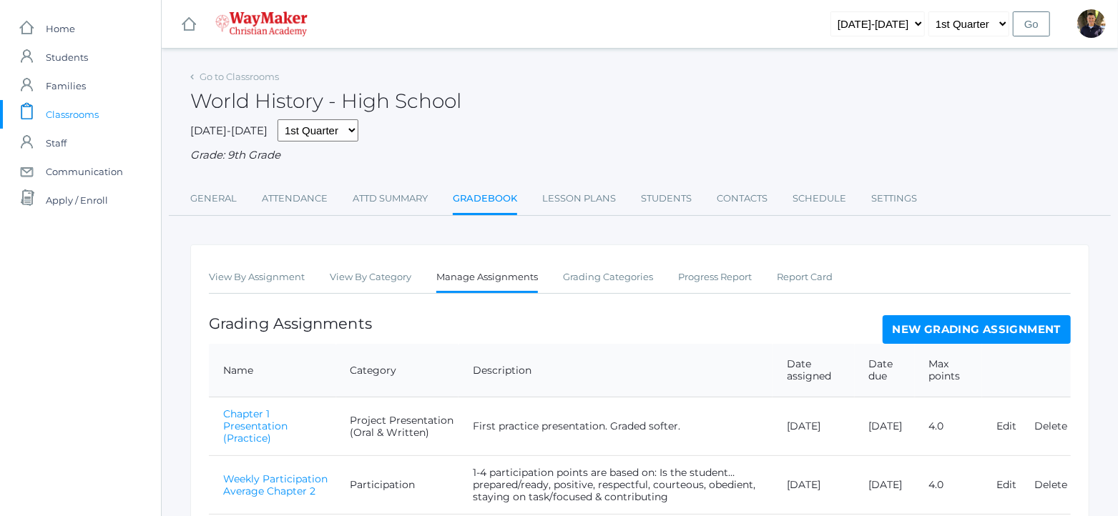
click at [976, 334] on link "New Grading Assignment" at bounding box center [977, 329] width 188 height 29
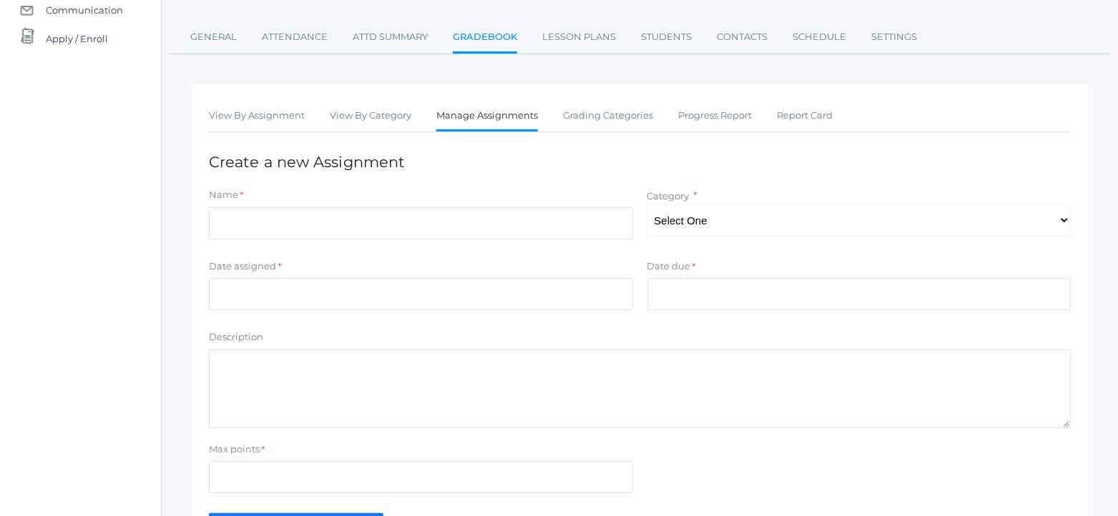
scroll to position [178, 0]
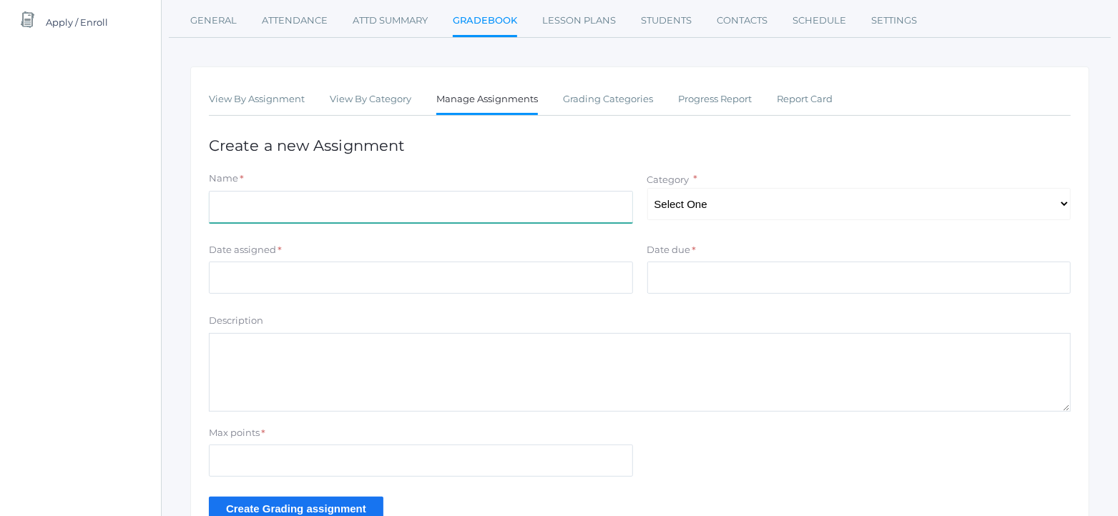
click at [410, 213] on input "Name" at bounding box center [421, 207] width 424 height 32
type input "Chapter 3 Test"
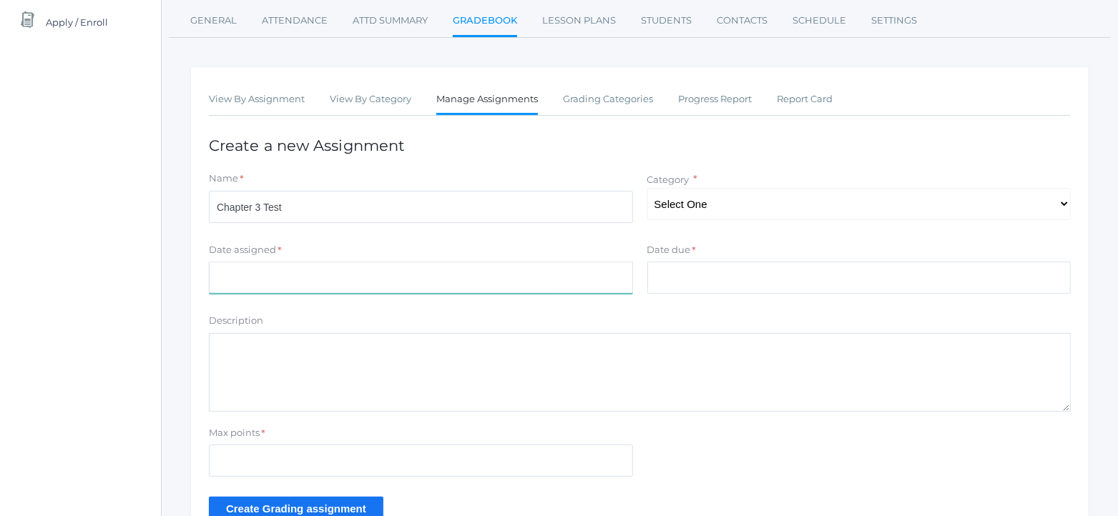
click at [355, 283] on input "Date assigned" at bounding box center [421, 278] width 424 height 32
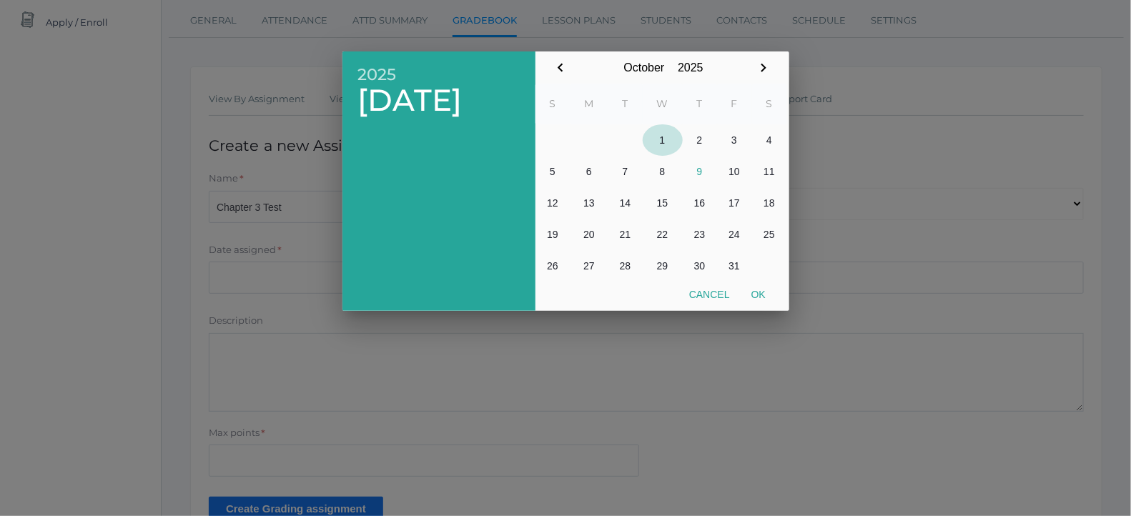
click at [663, 143] on button "1" at bounding box center [663, 139] width 40 height 31
click at [769, 290] on button "Ok" at bounding box center [759, 295] width 36 height 26
type input "[DATE]"
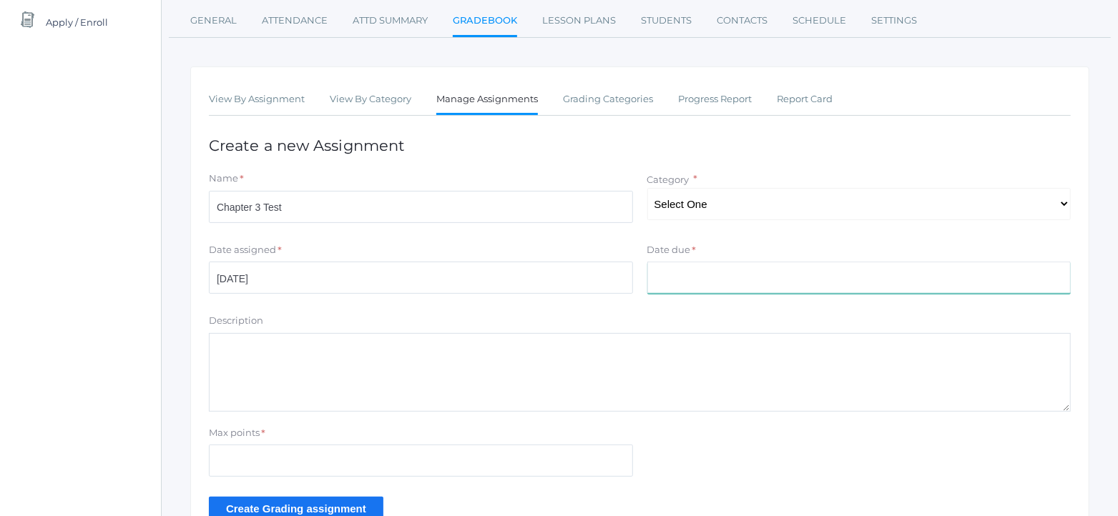
click at [680, 277] on input "Date due" at bounding box center [859, 278] width 424 height 32
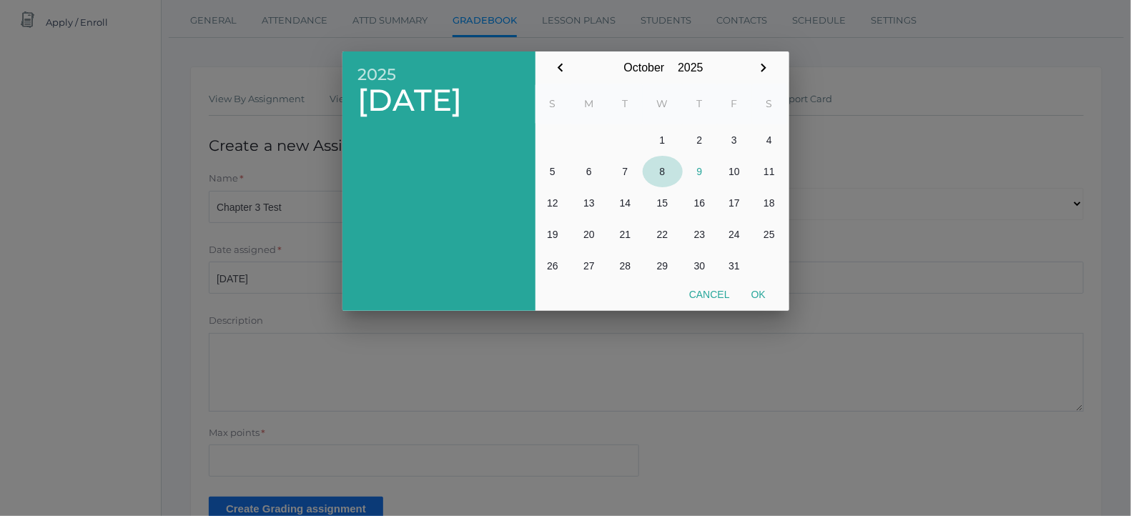
click at [659, 170] on button "8" at bounding box center [663, 171] width 40 height 31
click at [751, 295] on button "Ok" at bounding box center [759, 295] width 36 height 26
type input "[DATE]"
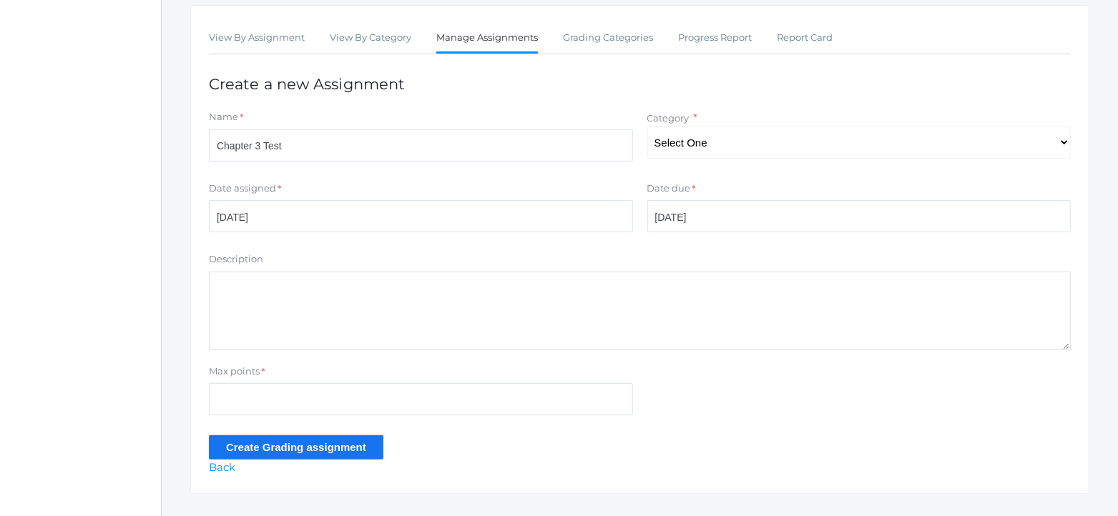
scroll to position [268, 0]
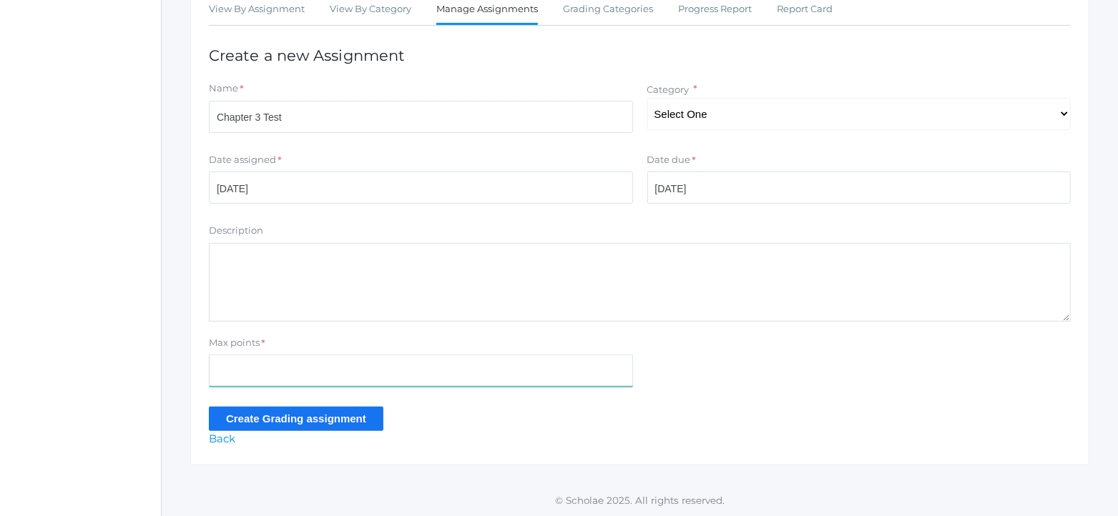
click at [459, 373] on input "Max points" at bounding box center [421, 371] width 424 height 32
type input "25"
click at [332, 423] on input "Create Grading assignment" at bounding box center [296, 418] width 175 height 24
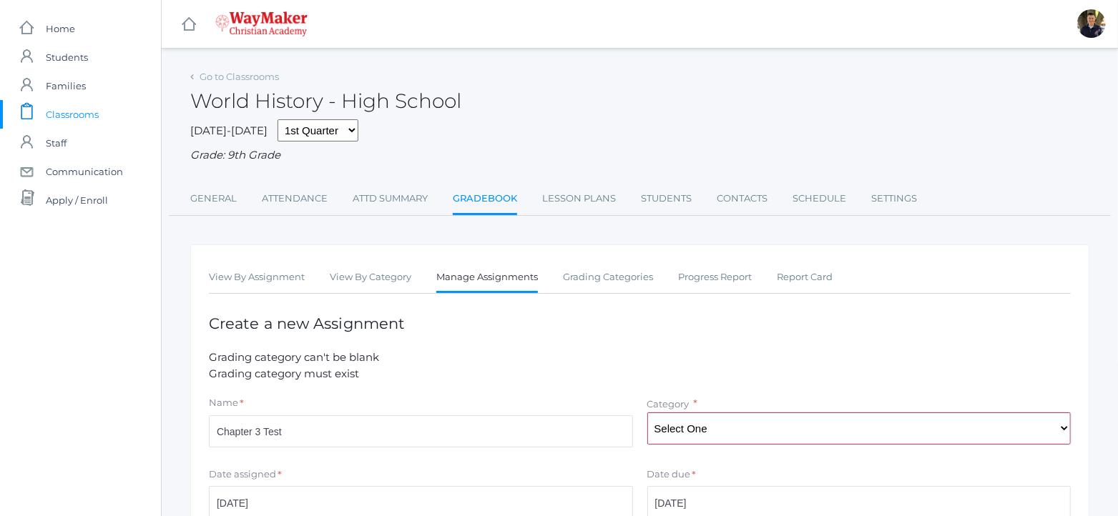
click at [1062, 431] on select "Select One Participation Project Presentation (Oral & Written) Quizzes & Tests" at bounding box center [859, 429] width 424 height 32
select select "1157"
click at [647, 413] on select "Select One Participation Project Presentation (Oral & Written) Quizzes & Tests" at bounding box center [859, 429] width 424 height 32
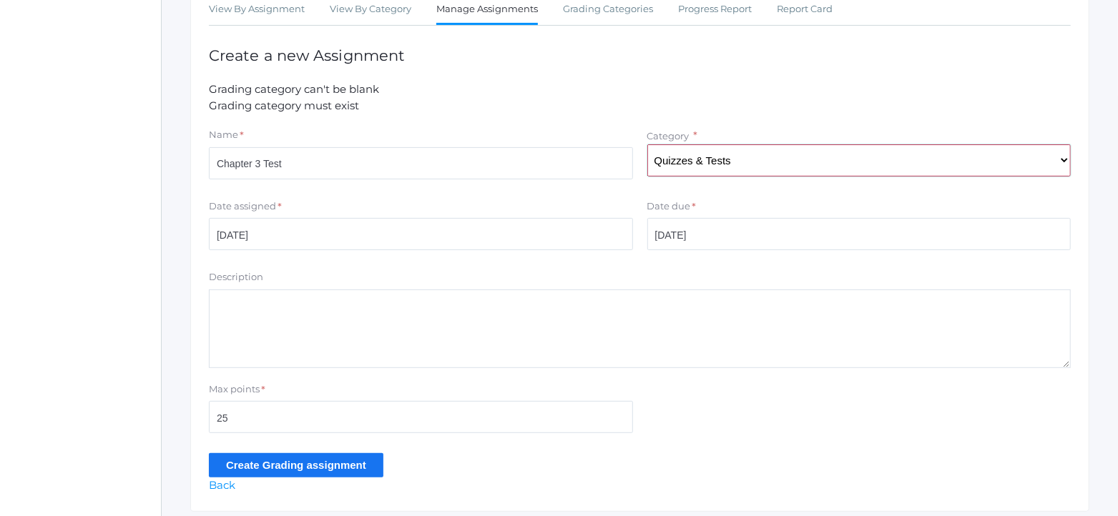
scroll to position [315, 0]
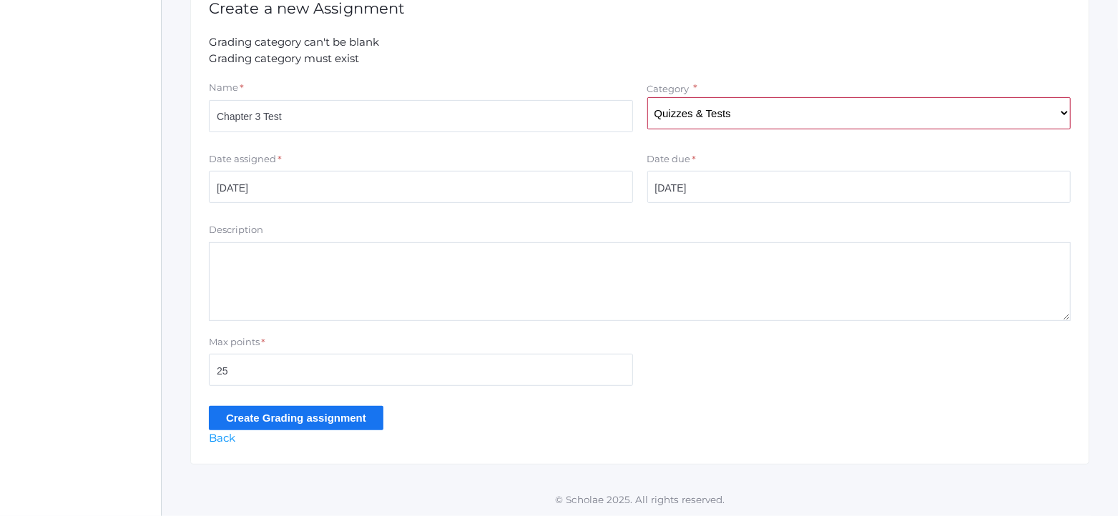
click at [304, 416] on input "Create Grading assignment" at bounding box center [296, 418] width 175 height 24
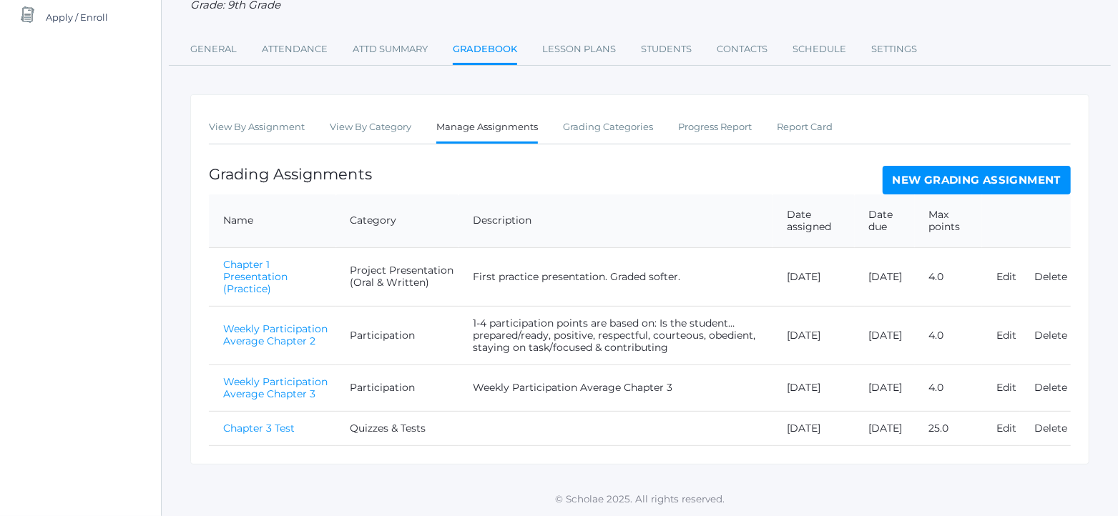
scroll to position [195, 0]
drag, startPoint x: 501, startPoint y: 43, endPoint x: 488, endPoint y: 46, distance: 13.2
click at [501, 43] on link "Gradebook" at bounding box center [485, 50] width 64 height 31
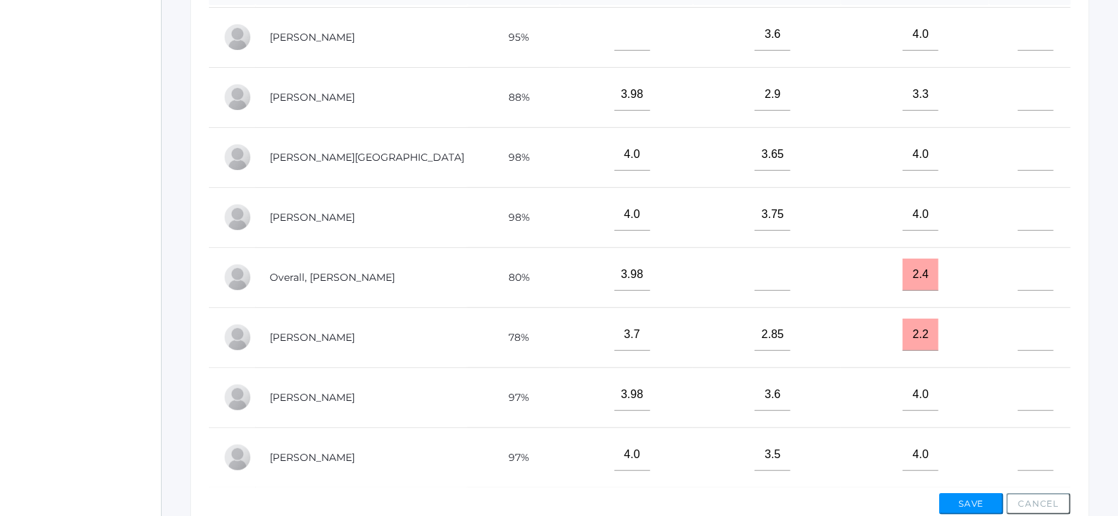
scroll to position [529, 0]
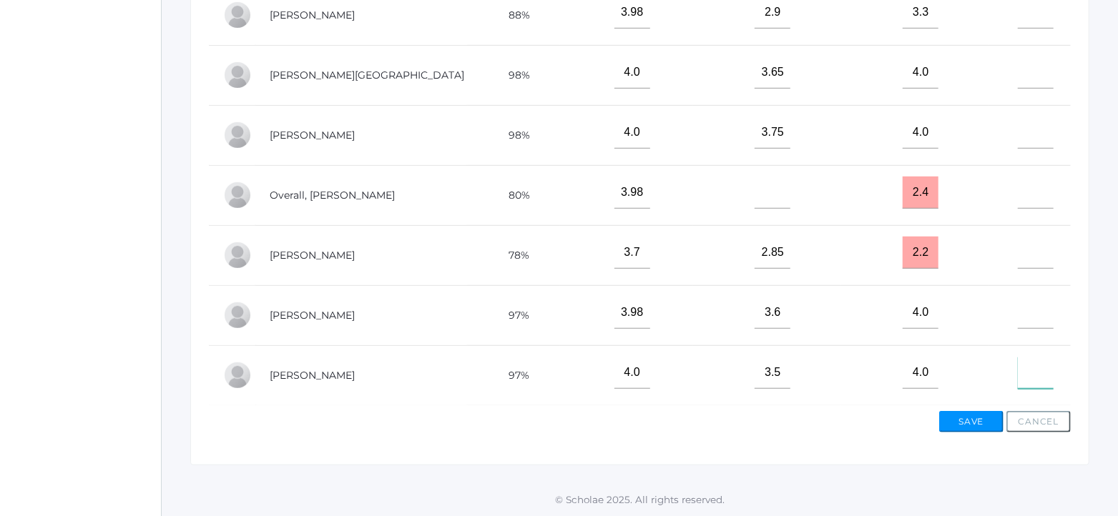
click at [1018, 373] on input"] "text" at bounding box center [1036, 373] width 36 height 32
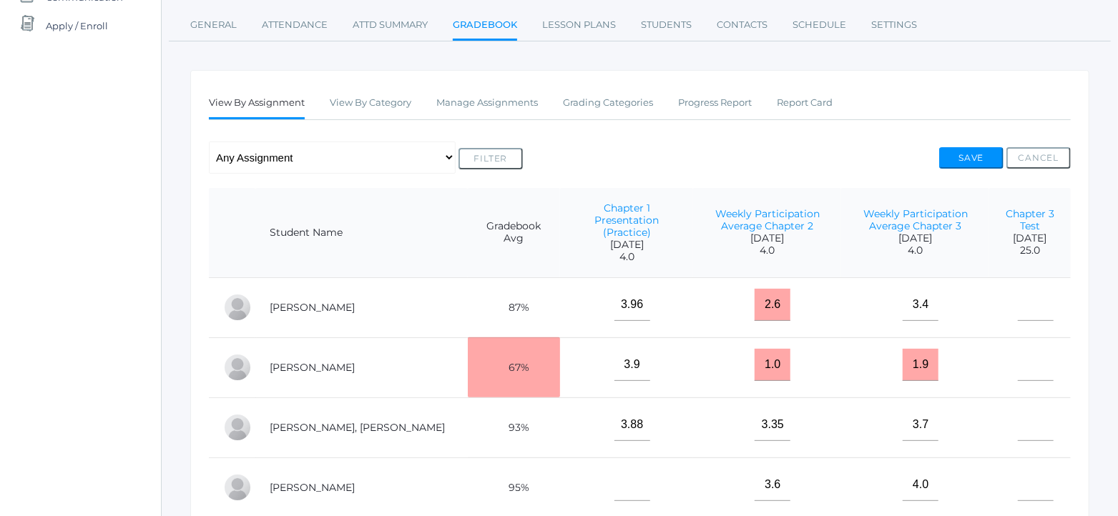
scroll to position [171, 0]
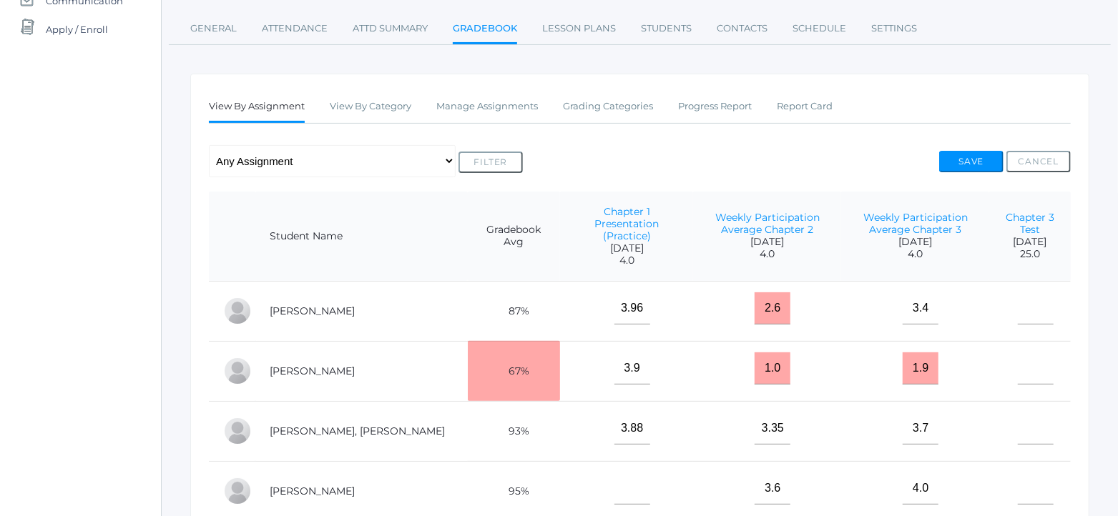
type input"] "22"
click at [1023, 358] on input"] "text" at bounding box center [1036, 369] width 36 height 32
type input"] "13.5"
